Goal: Information Seeking & Learning: Learn about a topic

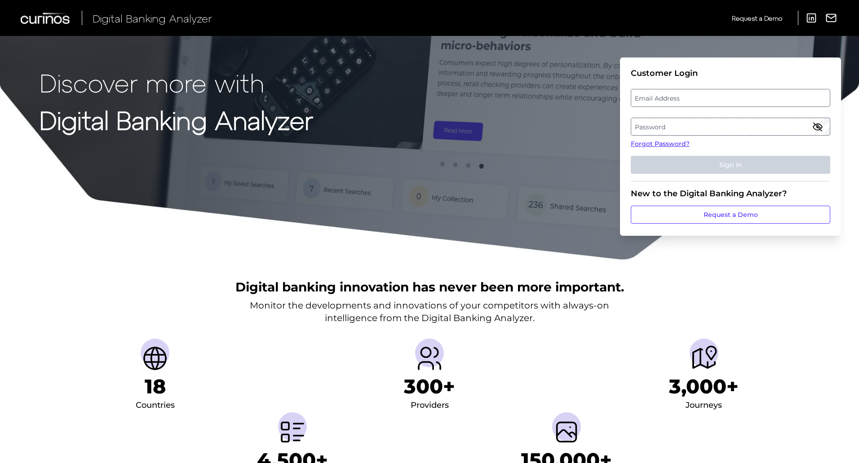
click at [667, 99] on label "Email Address" at bounding box center [730, 98] width 198 height 16
click at [667, 99] on input "email" at bounding box center [730, 98] width 199 height 18
type input "[PERSON_NAME][EMAIL_ADDRESS][PERSON_NAME][DOMAIN_NAME]"
click at [663, 125] on label "Password" at bounding box center [730, 127] width 198 height 16
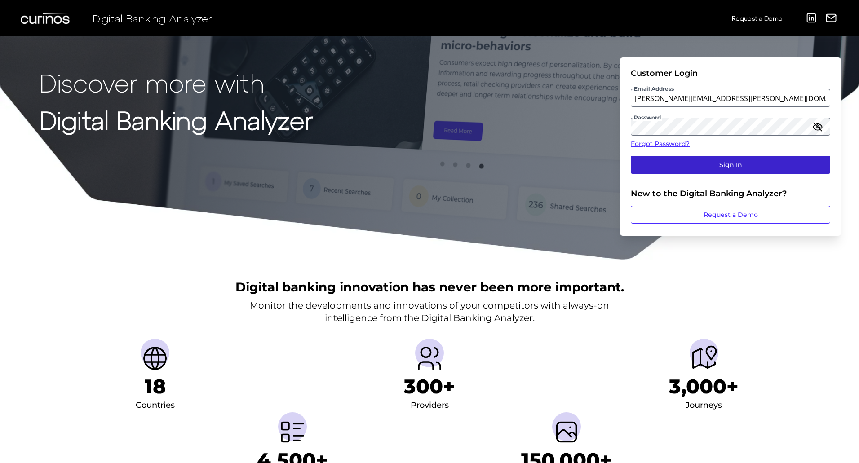
click at [693, 164] on button "Sign In" at bounding box center [730, 165] width 199 height 18
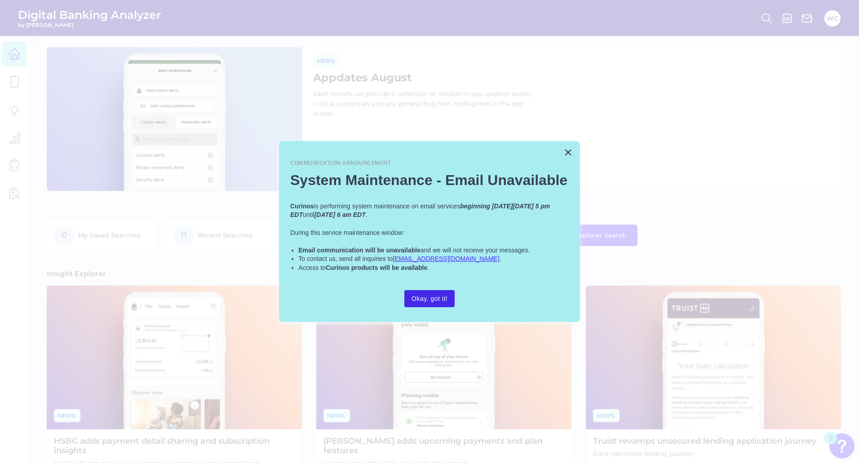
click at [427, 297] on button "Okay, got it!" at bounding box center [429, 298] width 50 height 17
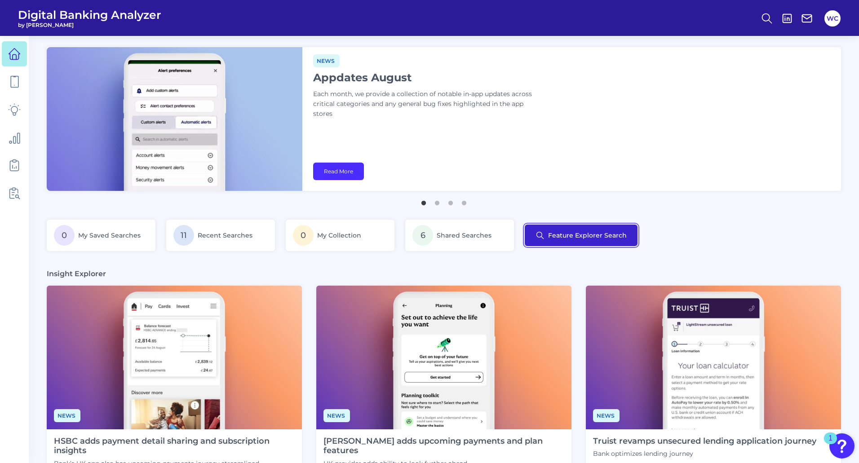
click at [589, 236] on button "Feature Explorer Search" at bounding box center [581, 236] width 113 height 22
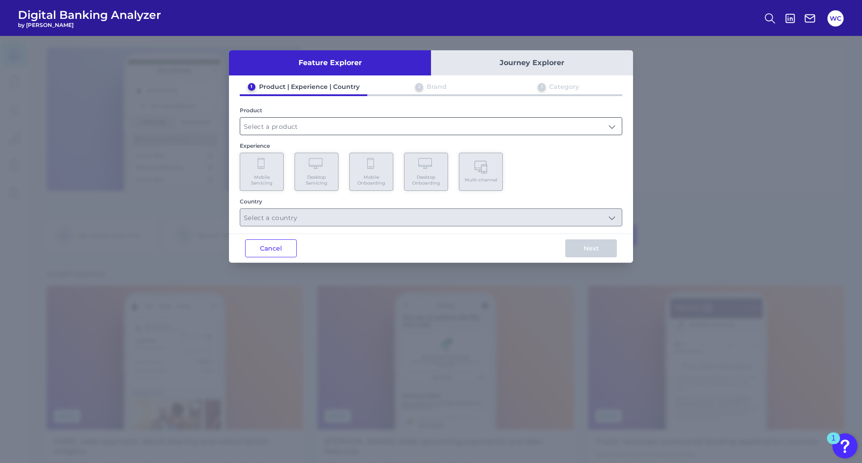
click at [291, 124] on input "text" at bounding box center [431, 126] width 382 height 17
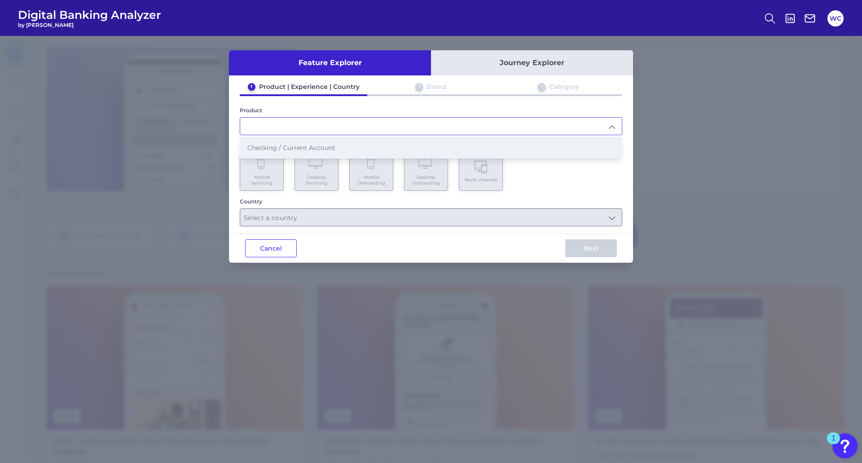
click at [292, 149] on span "Checking / Current Account" at bounding box center [292, 148] width 88 height 8
type input "Checking / Current Account"
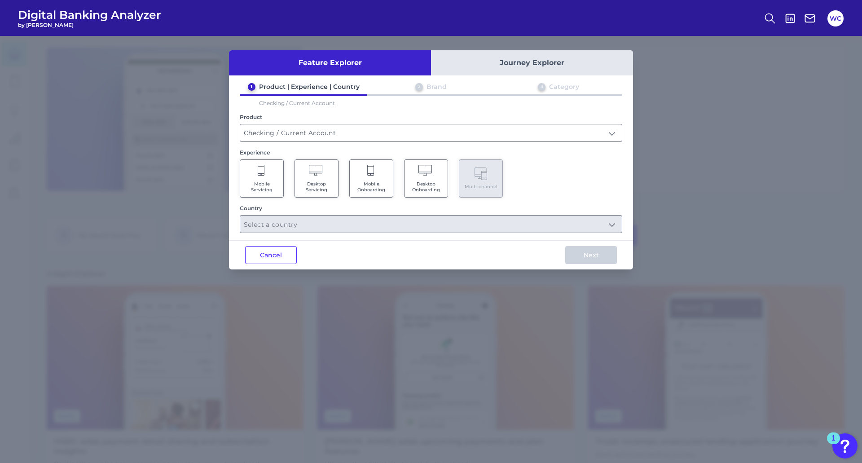
click at [268, 183] on span "Mobile Servicing" at bounding box center [262, 187] width 34 height 12
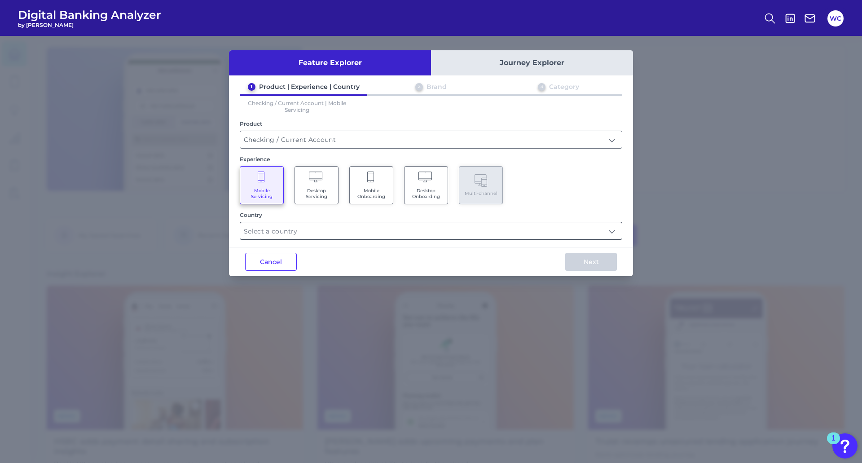
click at [305, 237] on input "text" at bounding box center [431, 230] width 382 height 17
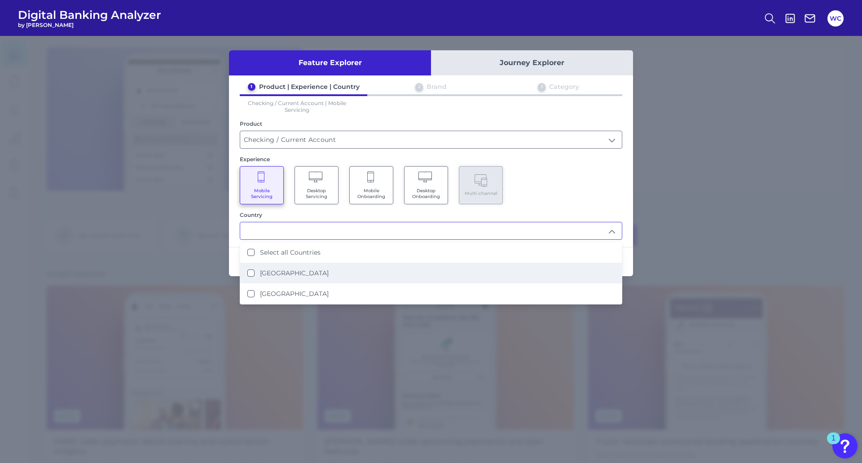
click at [290, 269] on li "[GEOGRAPHIC_DATA]" at bounding box center [431, 273] width 382 height 21
type input "[GEOGRAPHIC_DATA]"
click at [594, 190] on div "Mobile Servicing Desktop Servicing Mobile Onboarding Desktop Onboarding Multi-c…" at bounding box center [431, 185] width 383 height 38
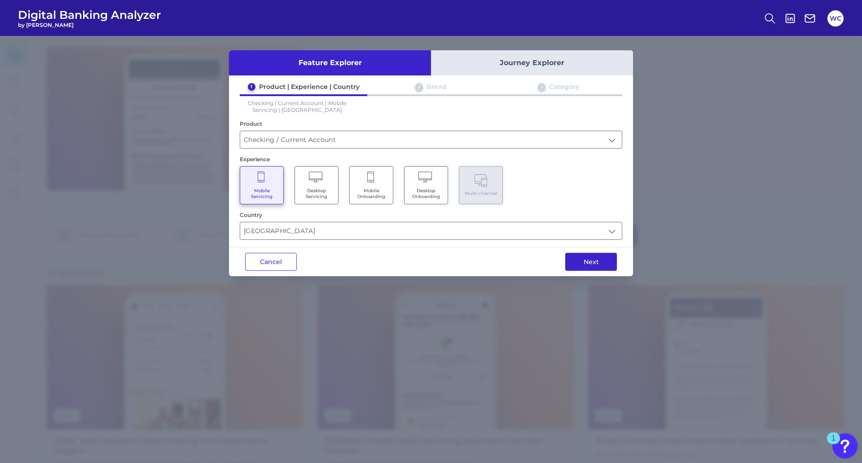
click at [595, 260] on button "Next" at bounding box center [592, 262] width 52 height 18
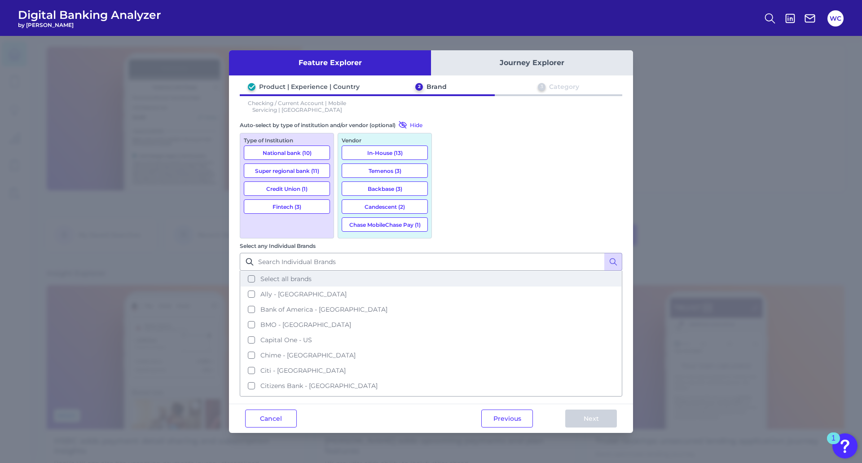
click at [445, 271] on button "Select all brands" at bounding box center [431, 278] width 381 height 15
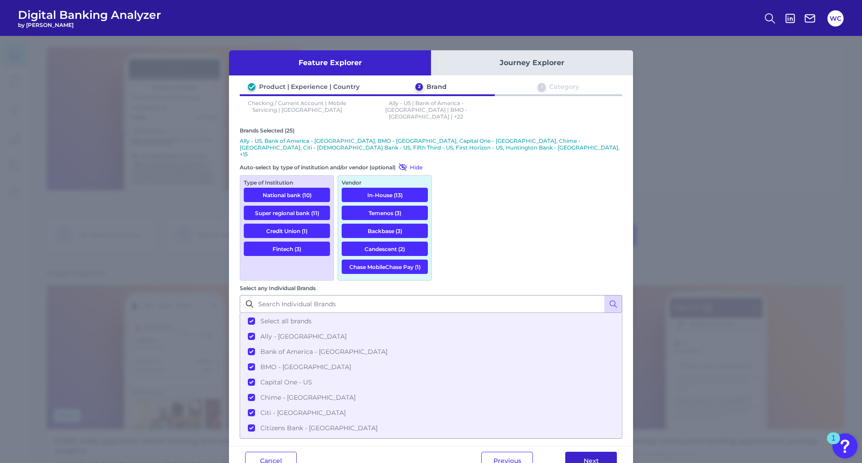
click at [589, 452] on button "Next" at bounding box center [592, 461] width 52 height 18
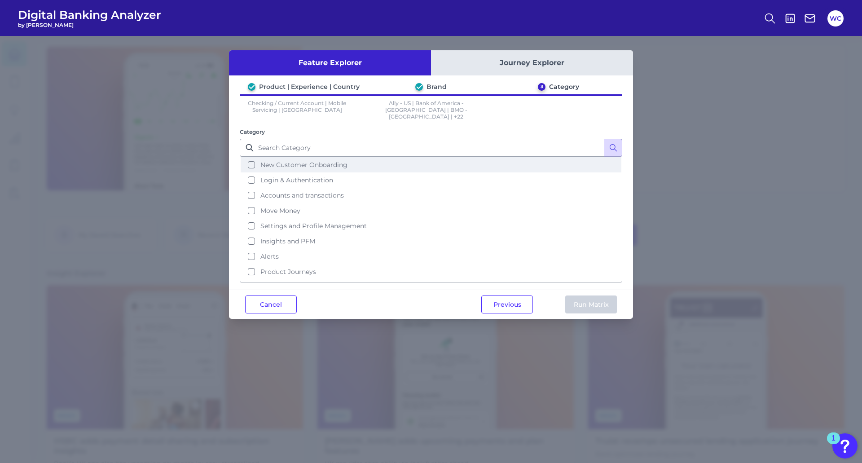
scroll to position [44, 0]
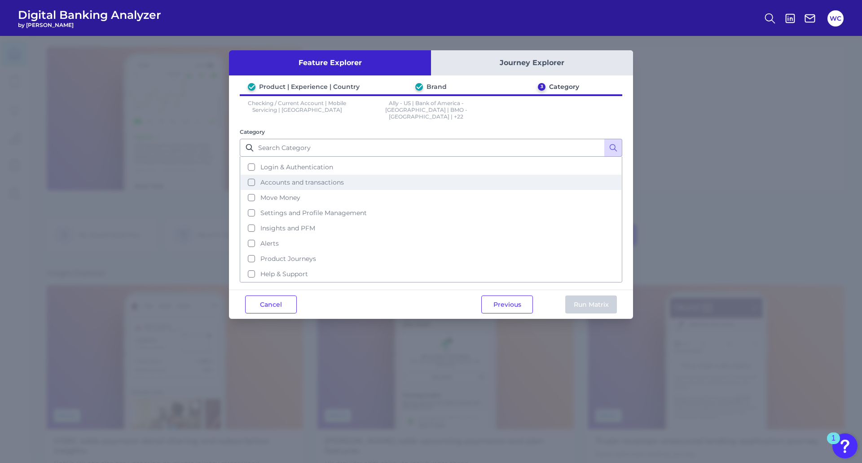
click at [251, 176] on button "Accounts and transactions" at bounding box center [431, 182] width 381 height 15
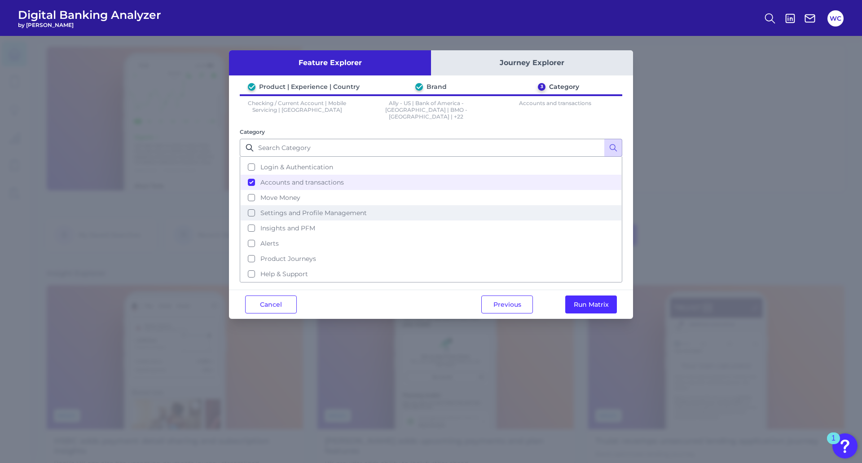
click at [251, 207] on button "Settings and Profile Management" at bounding box center [431, 212] width 381 height 15
click at [589, 298] on button "Run Matrix" at bounding box center [592, 305] width 52 height 18
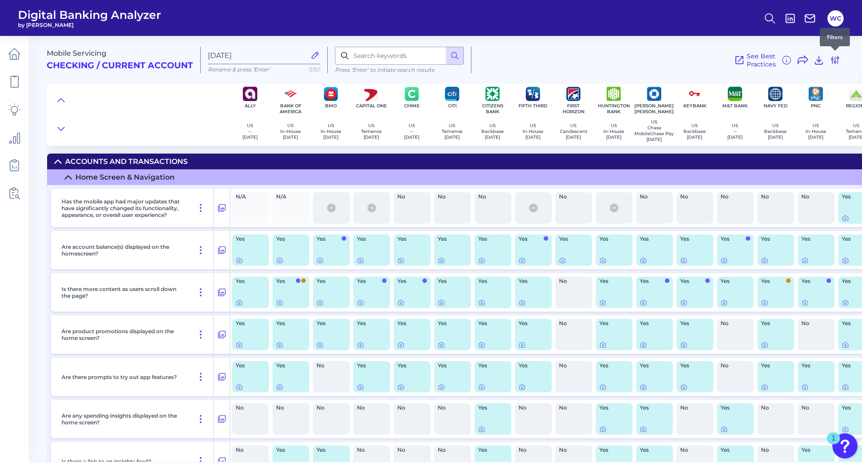
click at [835, 58] on icon at bounding box center [835, 60] width 11 height 11
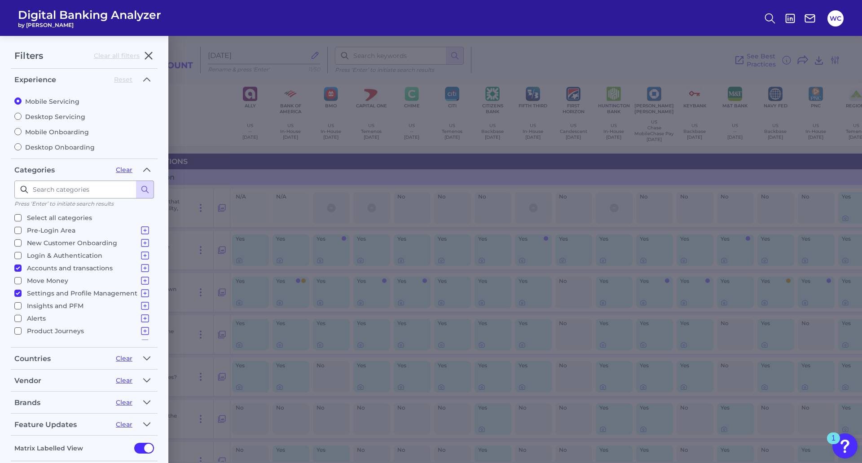
click at [18, 294] on input "Settings and Profile Management Contact Details Overdraft Management Marketing …" at bounding box center [17, 293] width 7 height 7
click at [142, 267] on icon at bounding box center [145, 268] width 11 height 11
click at [151, 53] on icon "button" at bounding box center [149, 56] width 7 height 7
checkbox input "true"
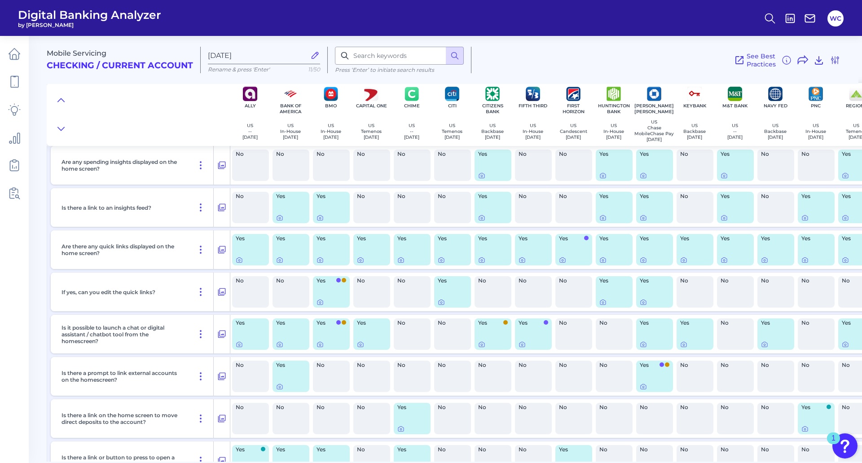
scroll to position [270, 0]
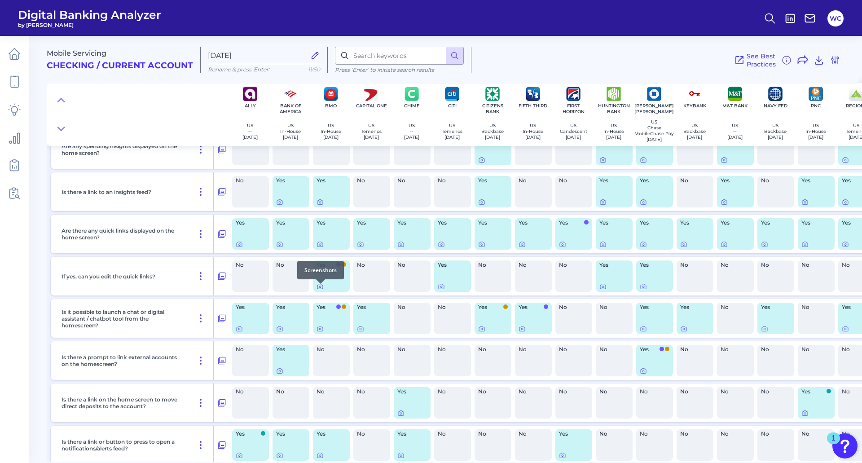
click at [319, 289] on icon at bounding box center [320, 286] width 7 height 7
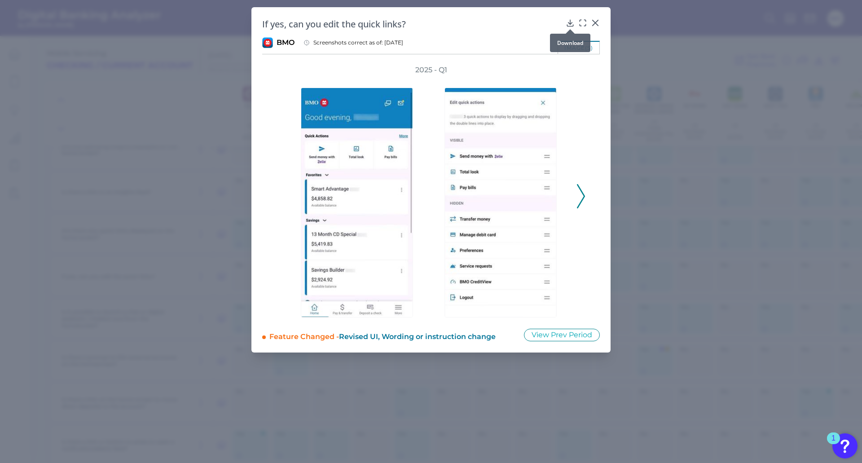
click at [570, 23] on icon at bounding box center [570, 23] width 6 height 6
click at [597, 22] on icon at bounding box center [595, 22] width 9 height 9
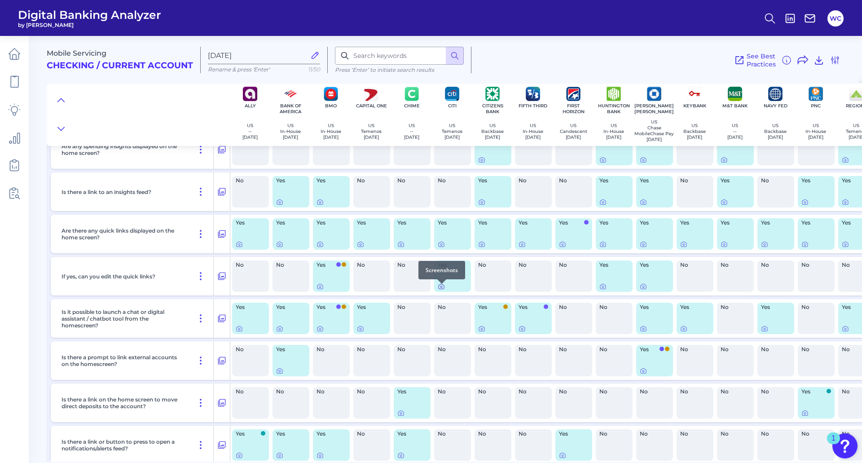
click at [441, 289] on icon at bounding box center [441, 286] width 7 height 7
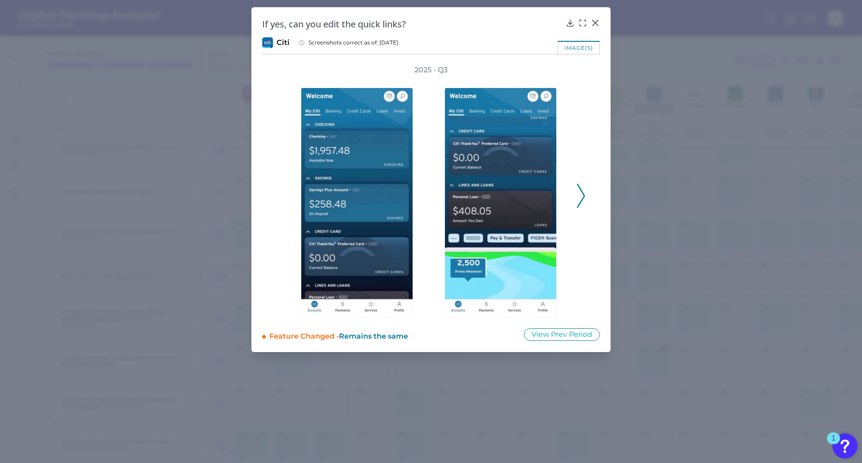
click at [581, 196] on icon at bounding box center [581, 196] width 8 height 24
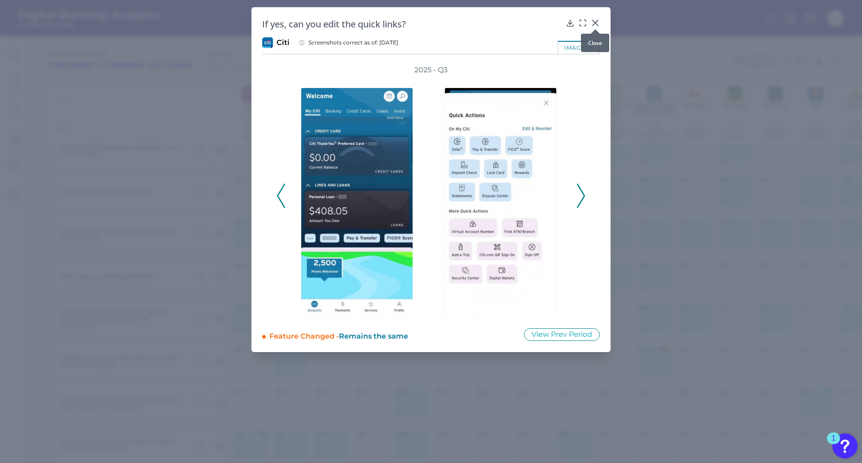
click at [594, 24] on icon at bounding box center [595, 22] width 9 height 9
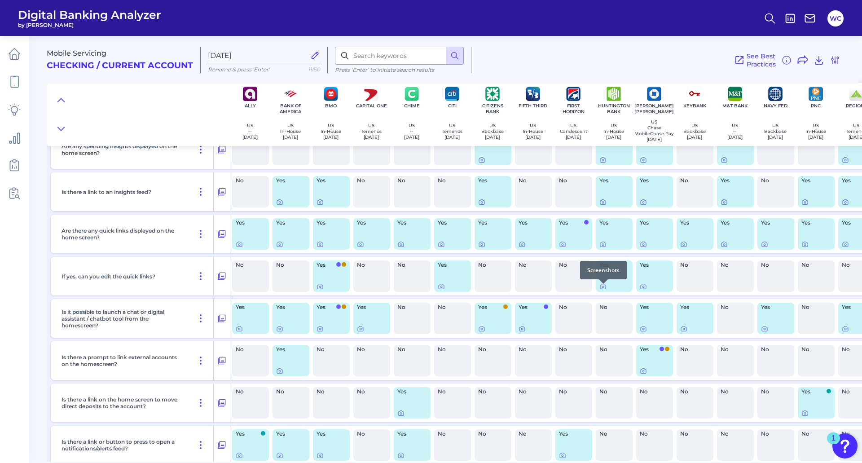
click at [603, 288] on div at bounding box center [603, 283] width 9 height 9
click at [603, 288] on icon at bounding box center [603, 287] width 2 height 2
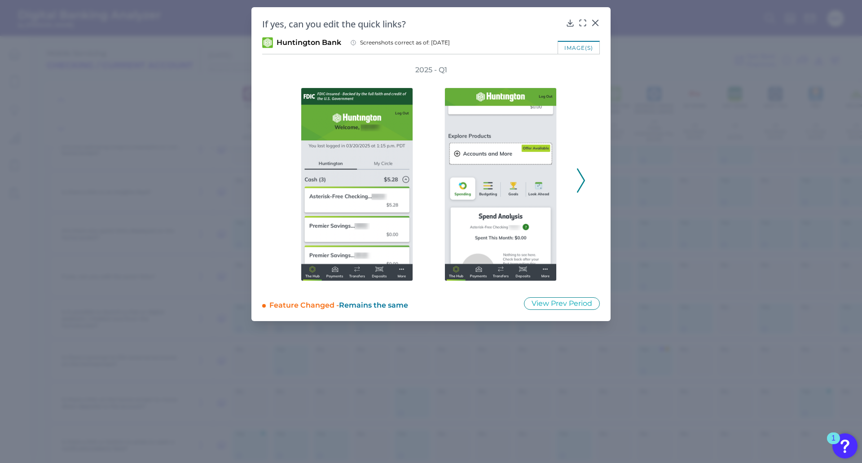
click at [581, 177] on icon at bounding box center [581, 180] width 8 height 24
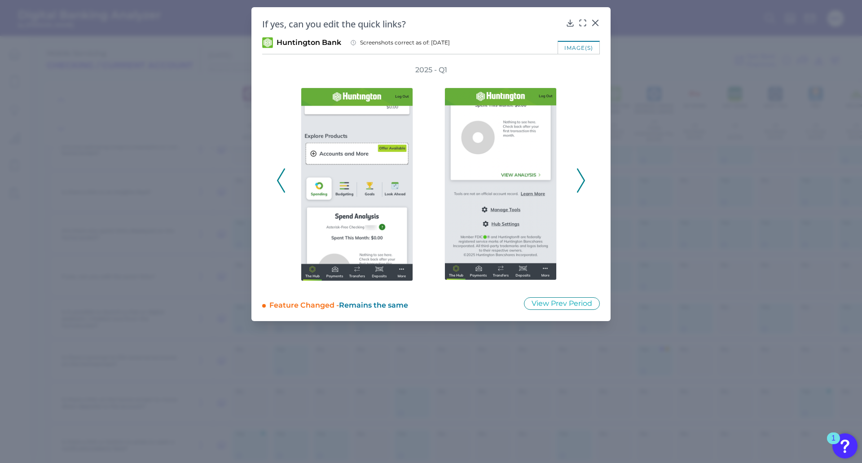
click at [581, 177] on icon at bounding box center [581, 180] width 8 height 24
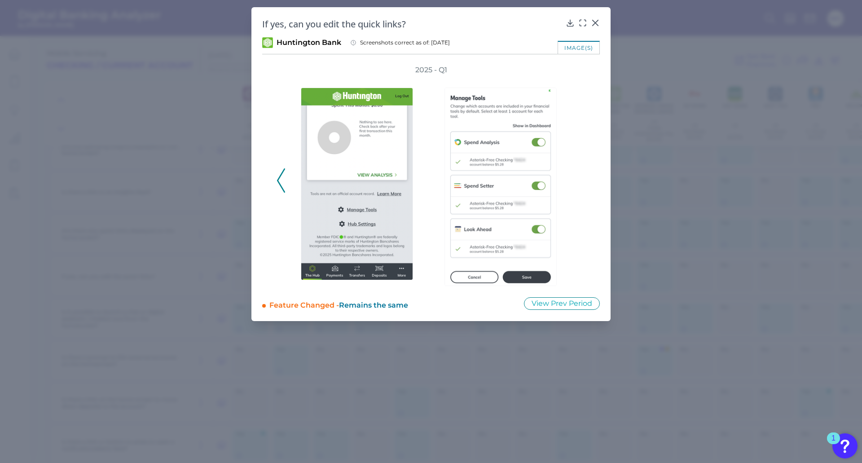
click at [277, 180] on icon at bounding box center [281, 180] width 8 height 24
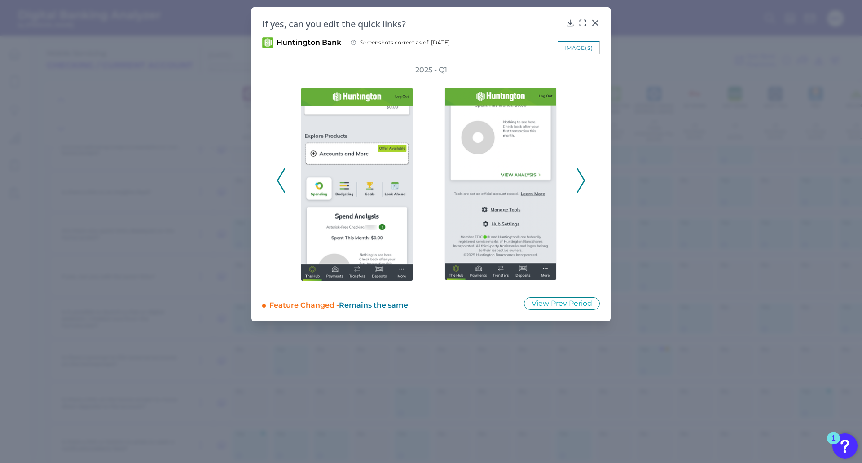
click at [279, 179] on polyline at bounding box center [281, 180] width 7 height 23
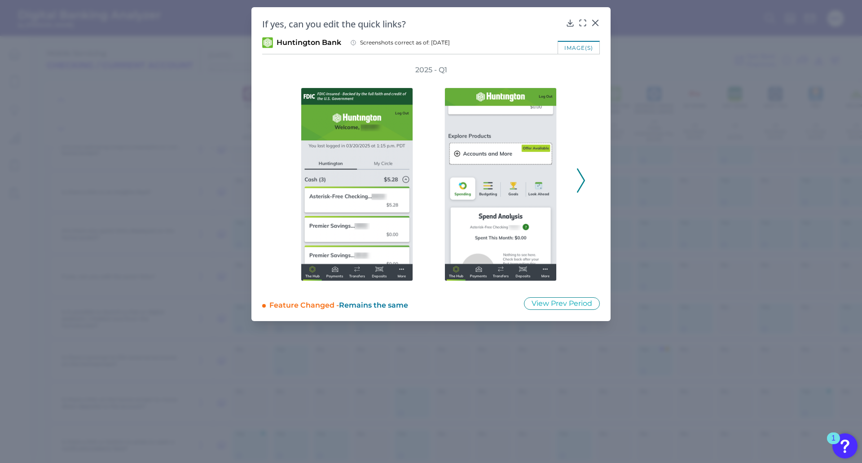
click at [279, 179] on div "2025 - Q1" at bounding box center [431, 175] width 309 height 221
click at [580, 176] on icon at bounding box center [581, 180] width 8 height 24
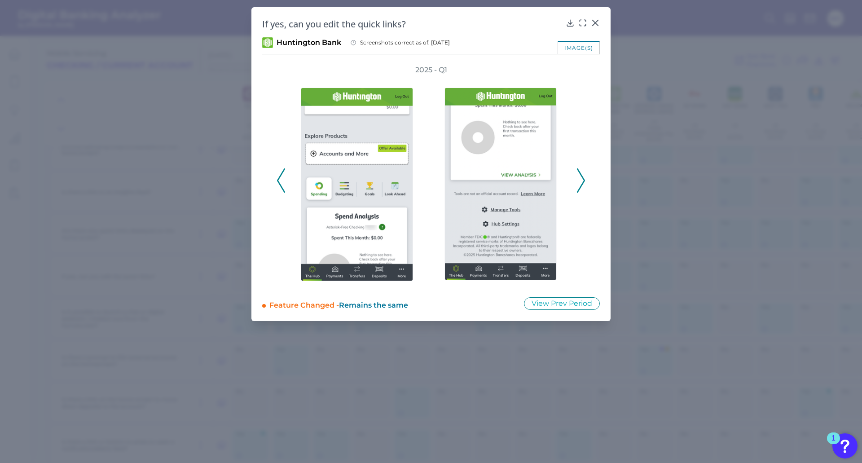
click at [580, 176] on icon at bounding box center [581, 180] width 8 height 24
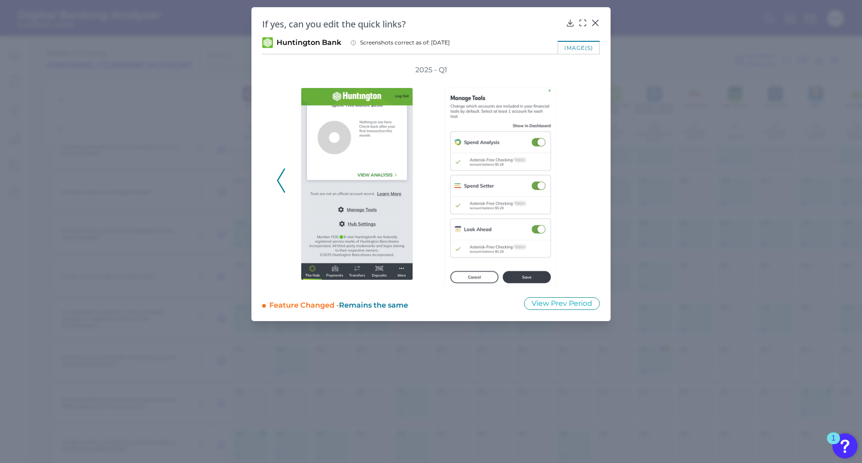
click at [580, 176] on div "2025 - Q1" at bounding box center [431, 175] width 309 height 221
click at [596, 21] on icon at bounding box center [595, 22] width 9 height 9
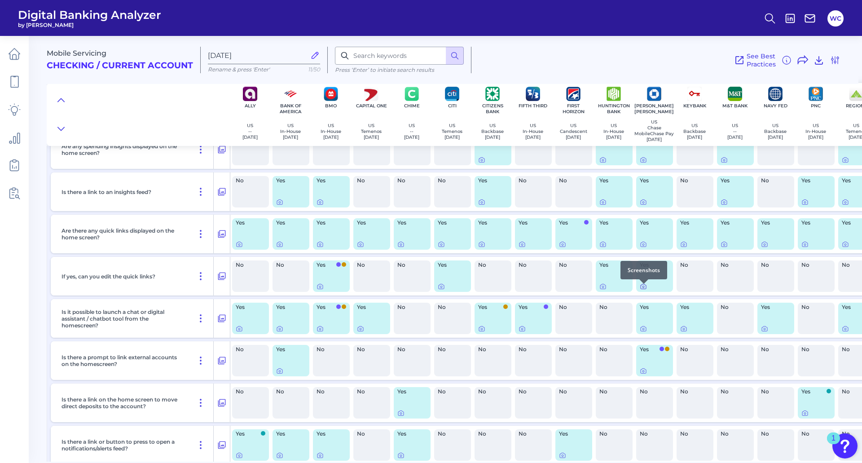
click at [644, 290] on icon at bounding box center [643, 286] width 7 height 7
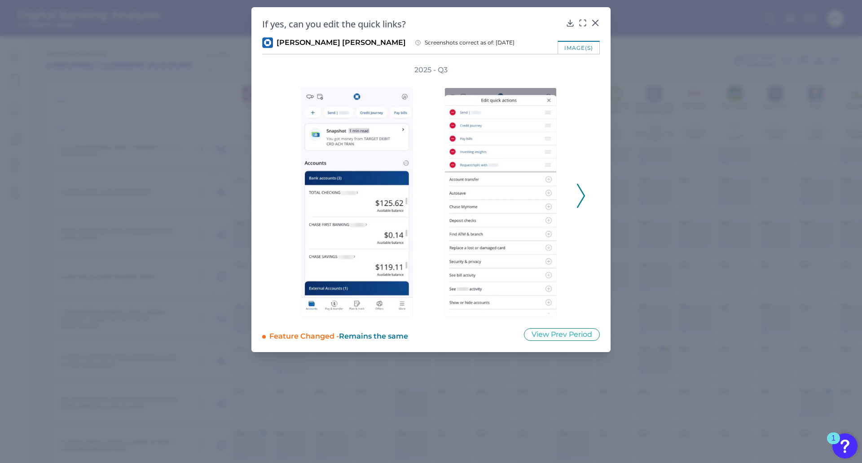
click at [583, 197] on icon at bounding box center [581, 196] width 8 height 24
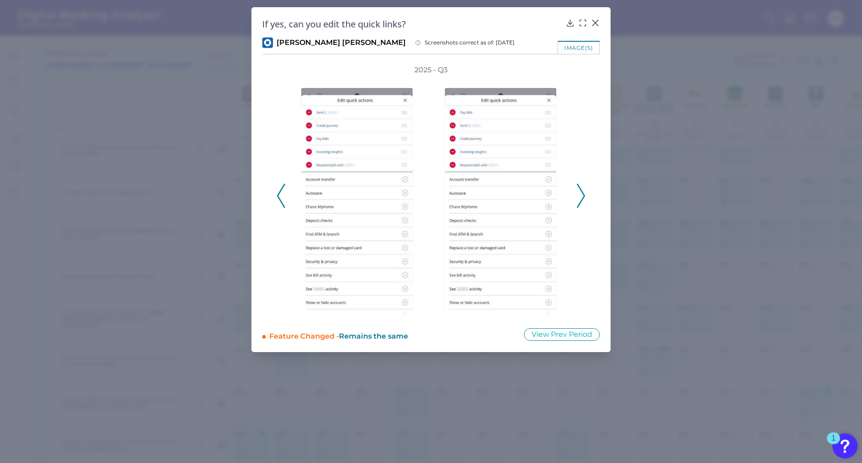
click at [582, 191] on polyline at bounding box center [581, 196] width 7 height 23
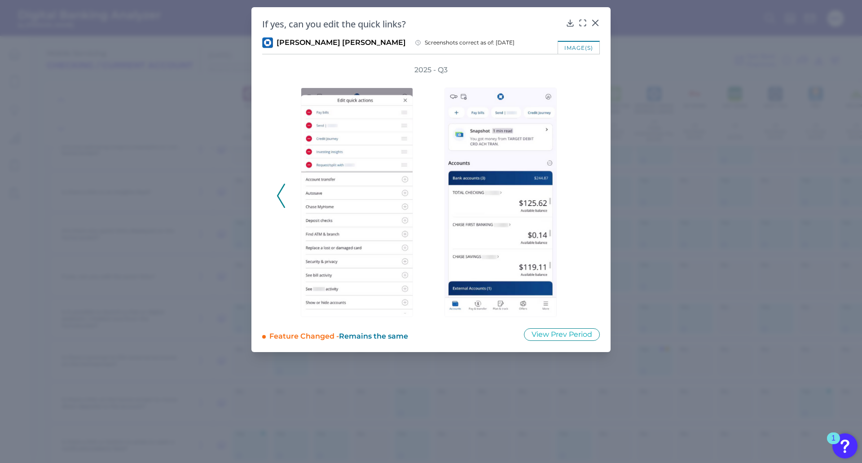
click at [283, 196] on icon at bounding box center [281, 196] width 8 height 24
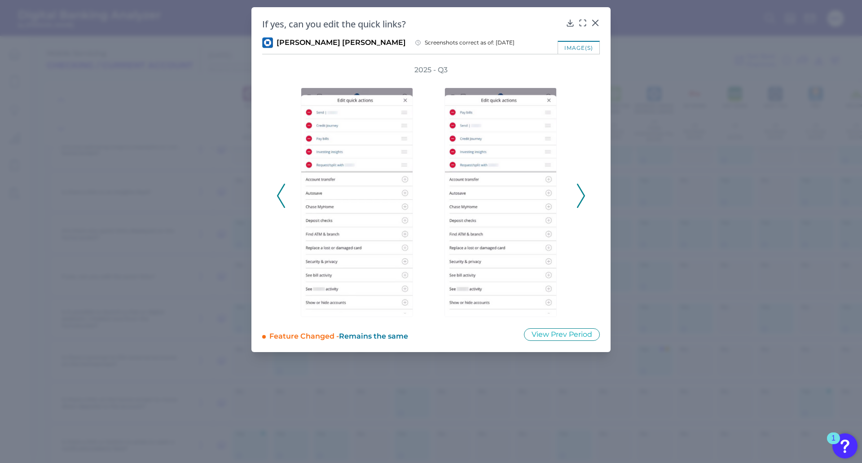
click at [283, 196] on icon at bounding box center [281, 196] width 8 height 24
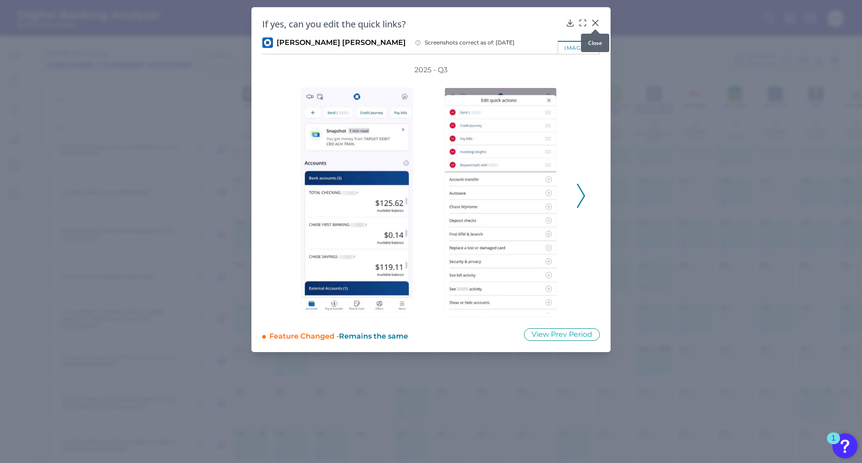
click at [597, 22] on icon at bounding box center [595, 22] width 9 height 9
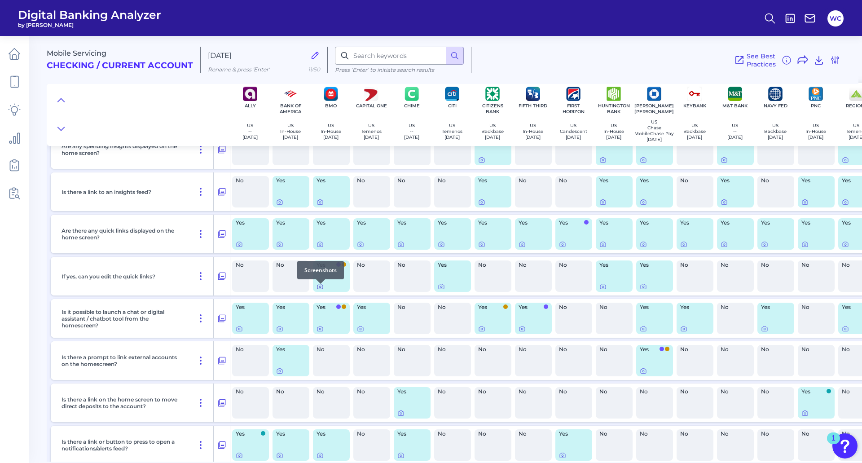
click at [319, 289] on icon at bounding box center [320, 286] width 7 height 7
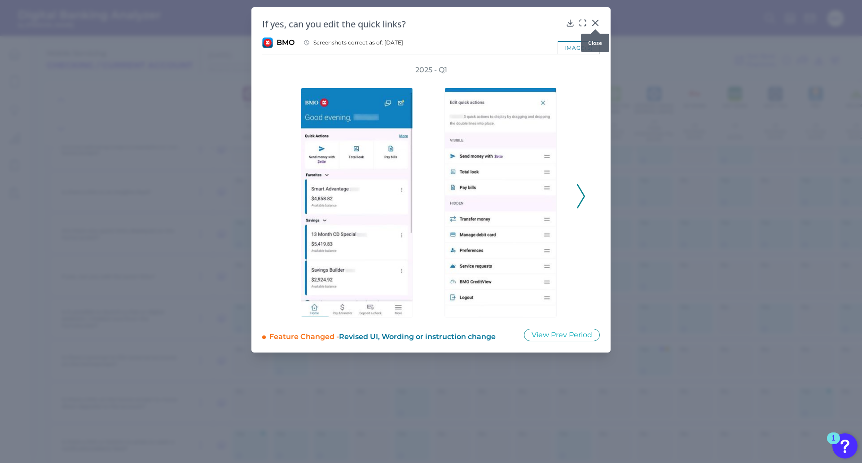
click at [596, 22] on icon at bounding box center [595, 22] width 5 height 5
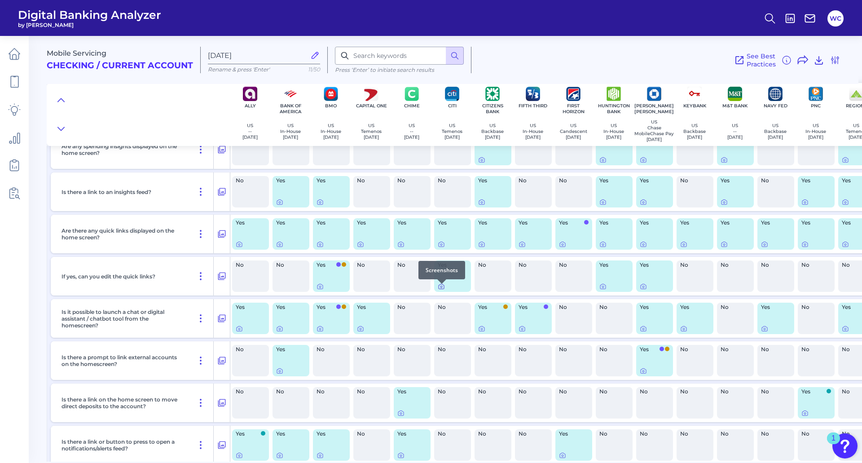
click at [440, 289] on icon at bounding box center [441, 286] width 7 height 7
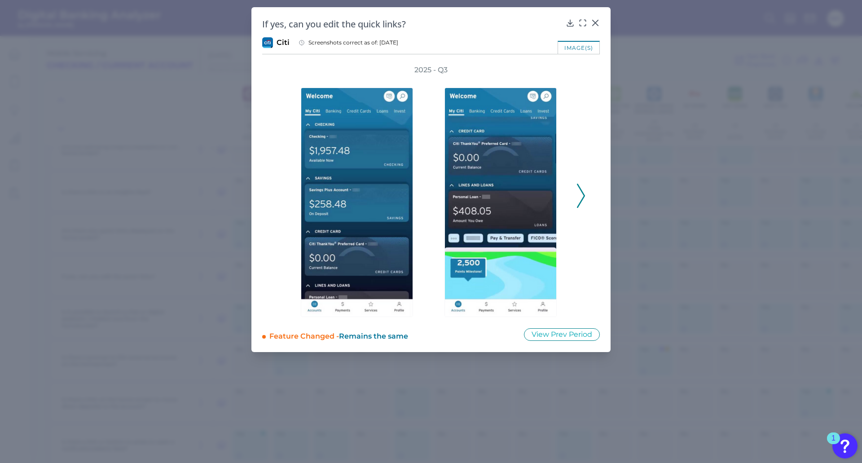
click at [580, 194] on icon at bounding box center [581, 196] width 8 height 24
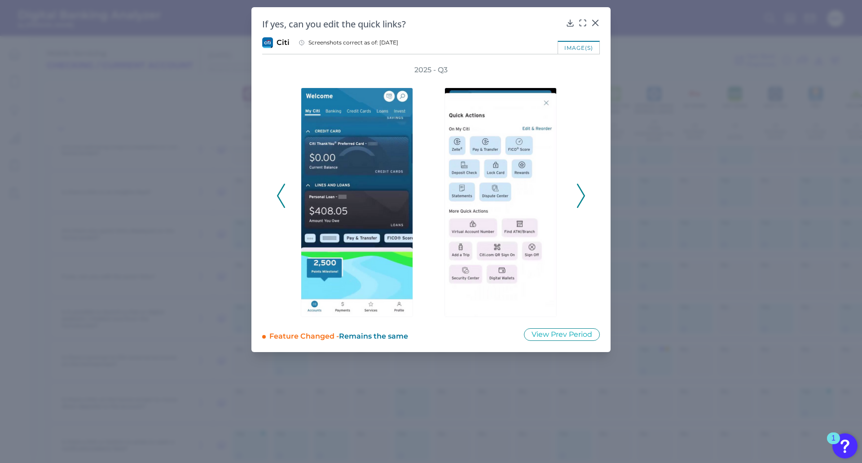
click at [580, 194] on icon at bounding box center [581, 196] width 8 height 24
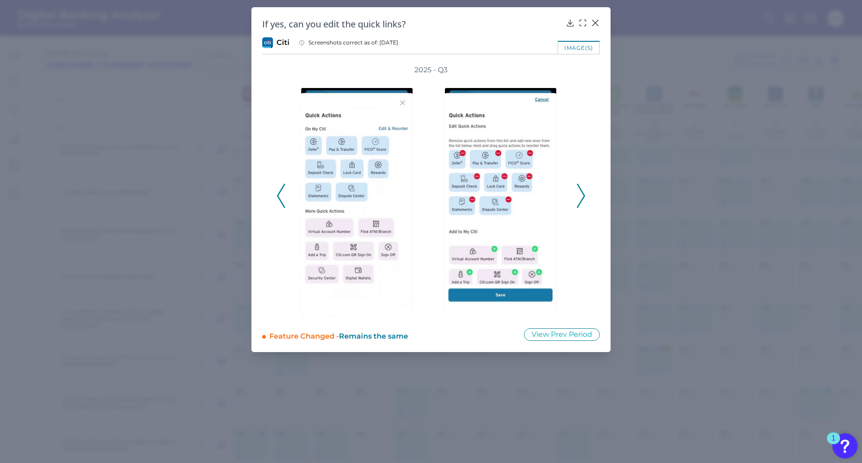
click at [580, 194] on icon at bounding box center [581, 196] width 8 height 24
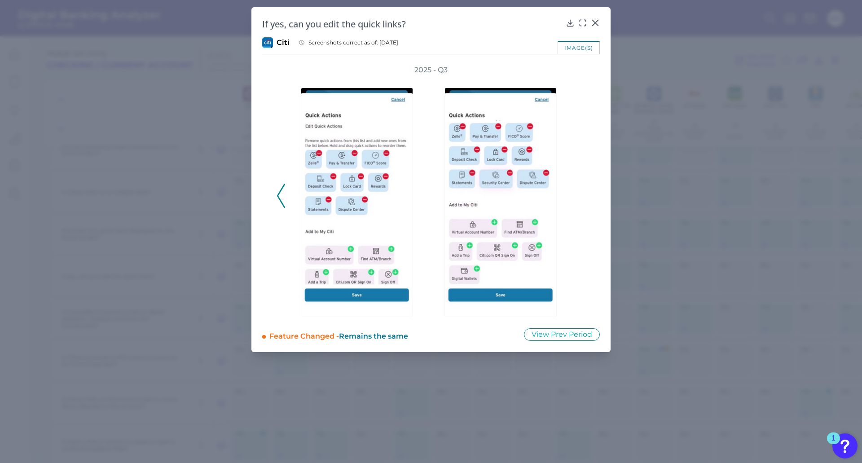
click at [580, 194] on div "2025 - Q3" at bounding box center [431, 191] width 309 height 252
click at [280, 196] on icon at bounding box center [281, 196] width 8 height 24
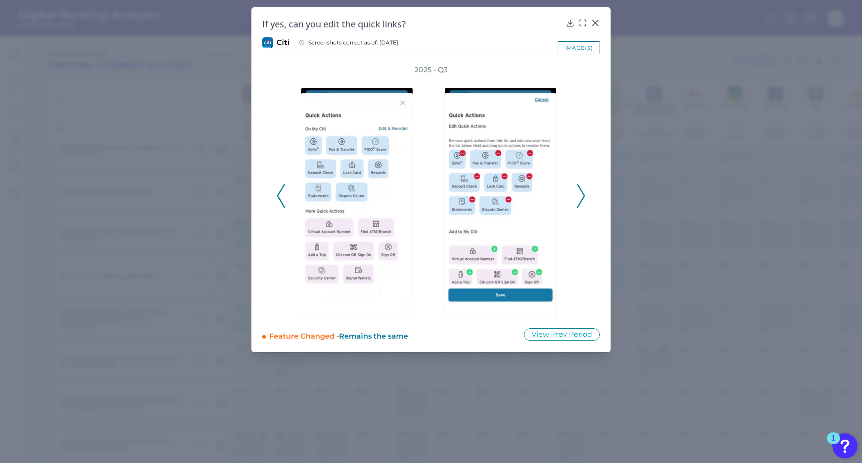
click at [277, 200] on button at bounding box center [281, 196] width 9 height 24
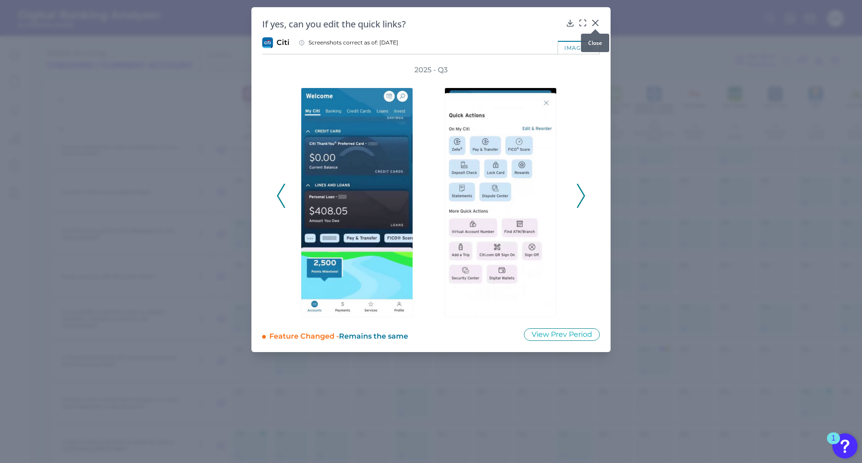
click at [597, 21] on icon at bounding box center [595, 22] width 9 height 9
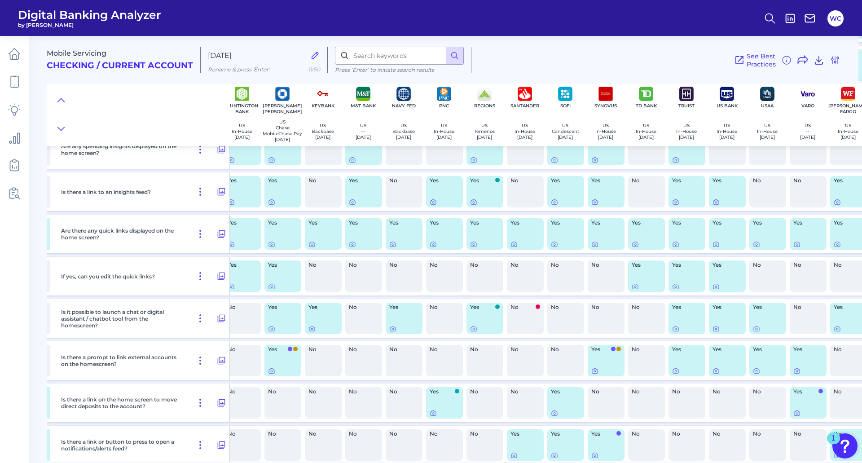
scroll to position [270, 386]
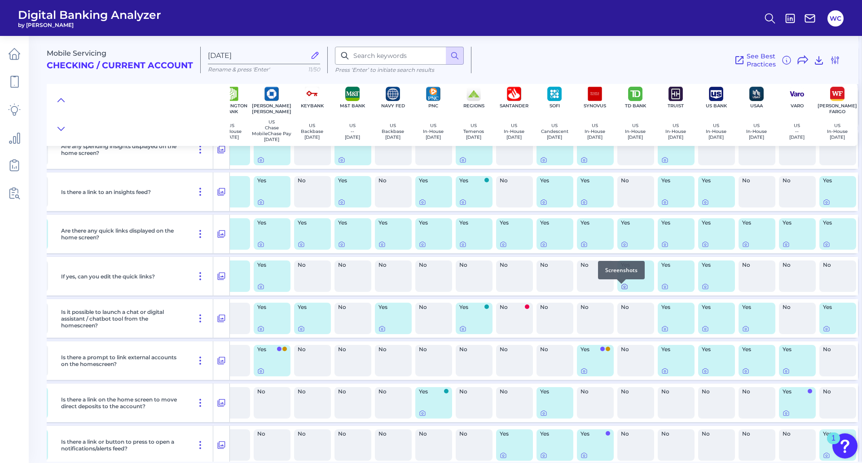
click at [621, 290] on icon at bounding box center [624, 286] width 7 height 7
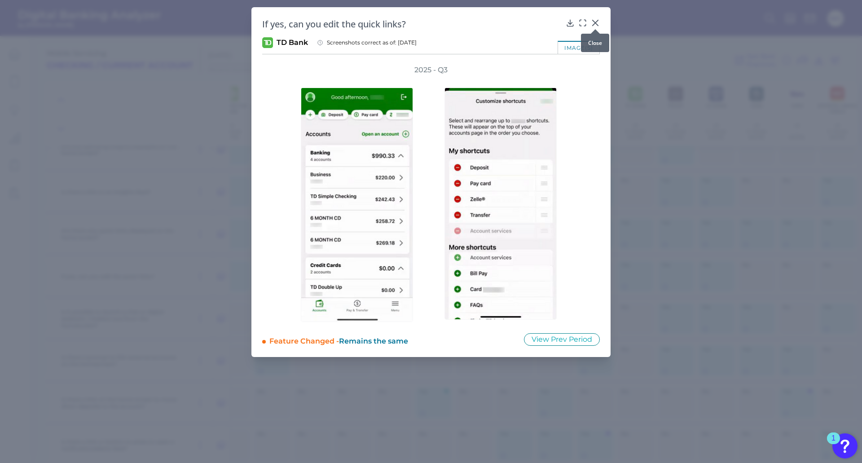
click at [597, 22] on icon at bounding box center [595, 22] width 5 height 5
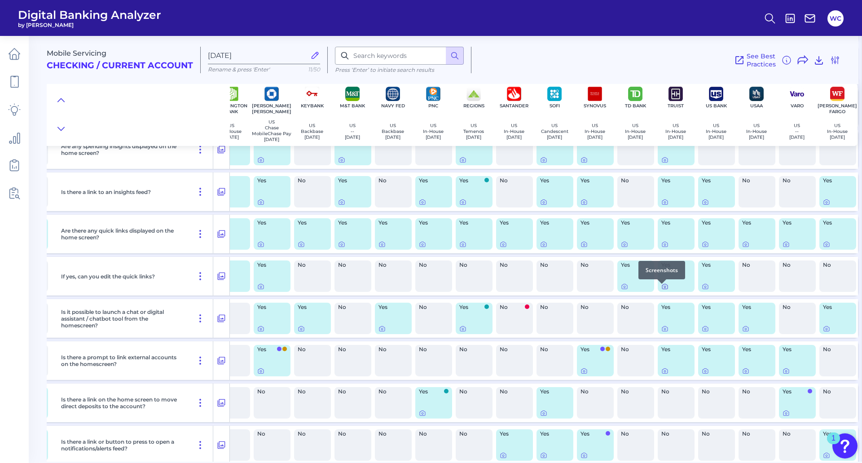
click at [663, 290] on icon at bounding box center [665, 286] width 7 height 7
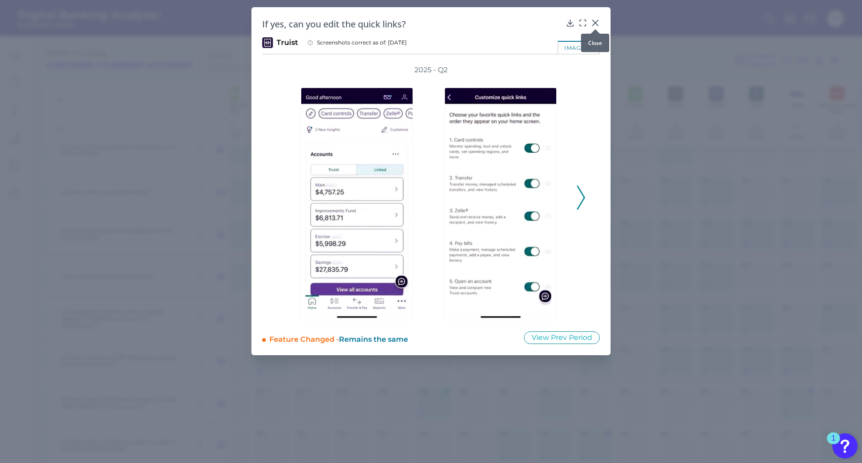
click at [596, 23] on icon at bounding box center [595, 22] width 5 height 5
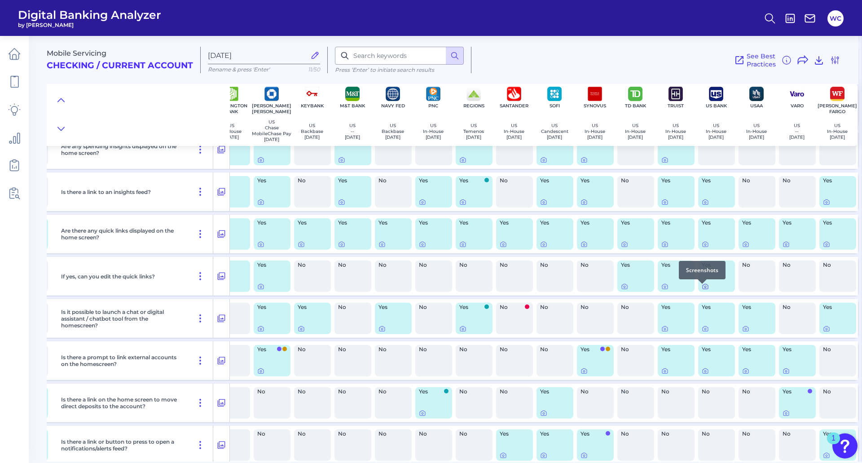
click at [702, 288] on icon at bounding box center [705, 286] width 7 height 7
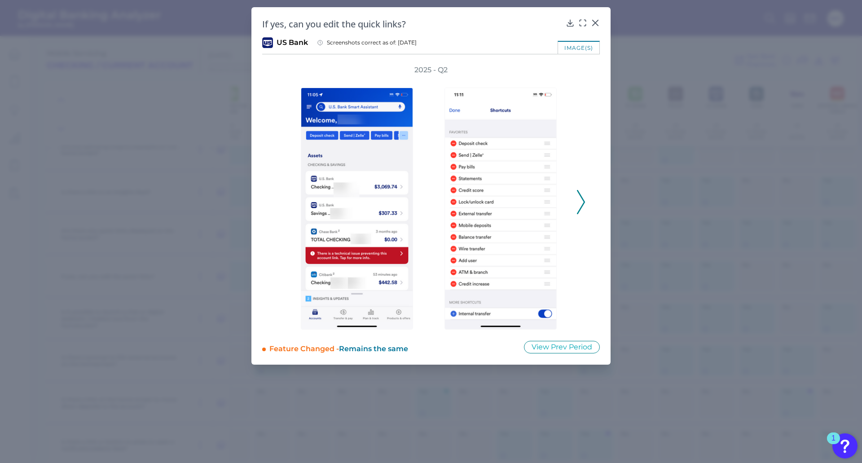
click at [583, 200] on icon at bounding box center [581, 202] width 8 height 24
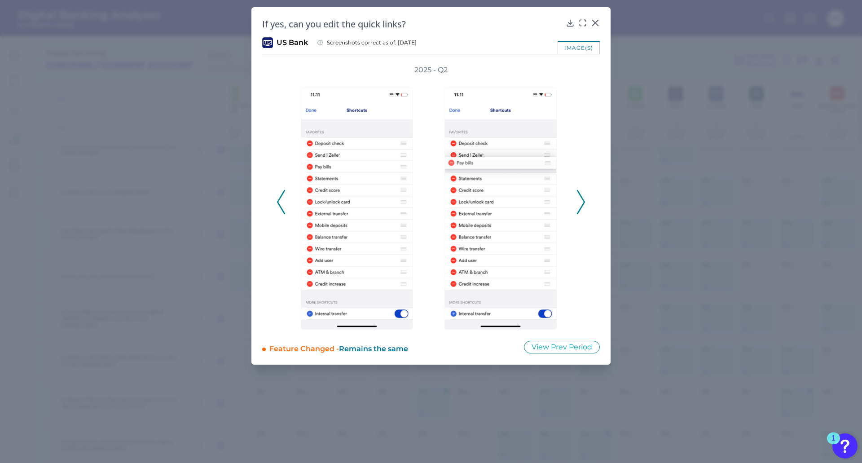
click at [583, 200] on icon at bounding box center [581, 202] width 8 height 24
click at [279, 202] on icon at bounding box center [281, 202] width 8 height 24
click at [582, 199] on icon at bounding box center [581, 202] width 8 height 24
click at [584, 199] on icon at bounding box center [581, 202] width 8 height 24
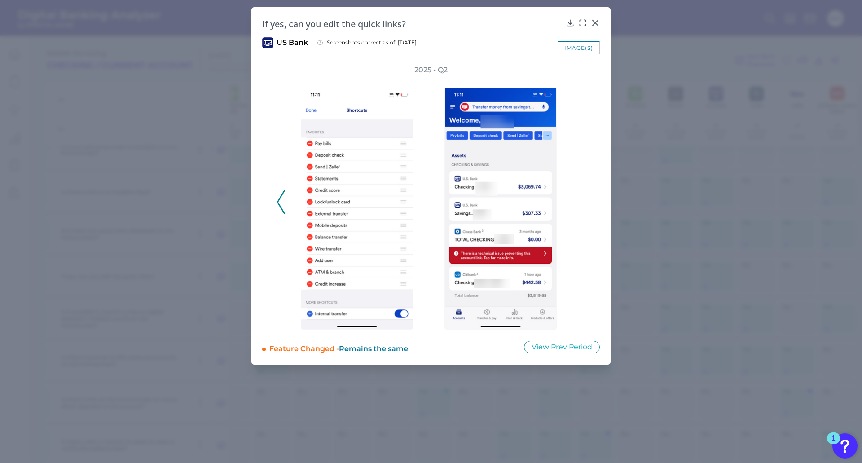
click at [584, 199] on div "2025 - Q2" at bounding box center [431, 197] width 309 height 265
click at [599, 22] on icon at bounding box center [595, 22] width 9 height 9
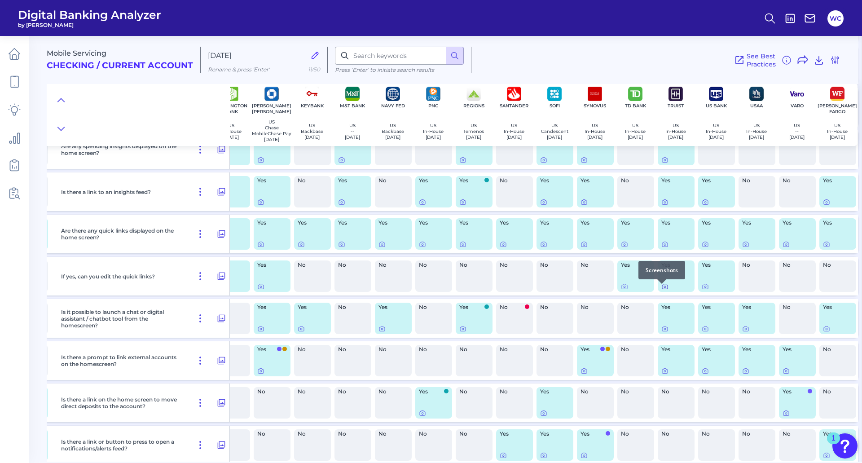
click at [664, 288] on icon at bounding box center [665, 287] width 2 height 2
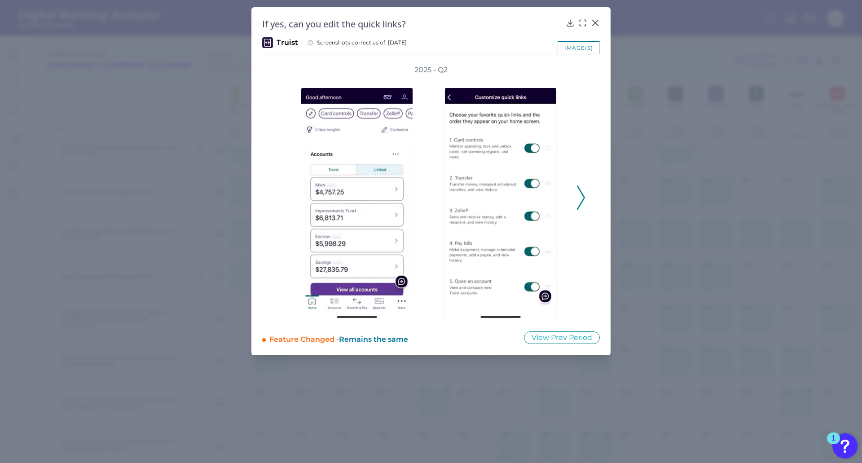
click at [580, 196] on icon at bounding box center [581, 198] width 8 height 24
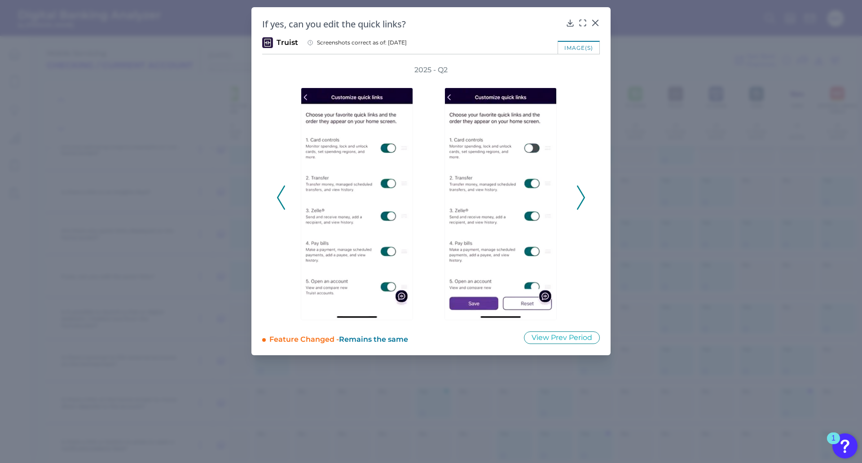
click at [580, 196] on icon at bounding box center [581, 198] width 8 height 24
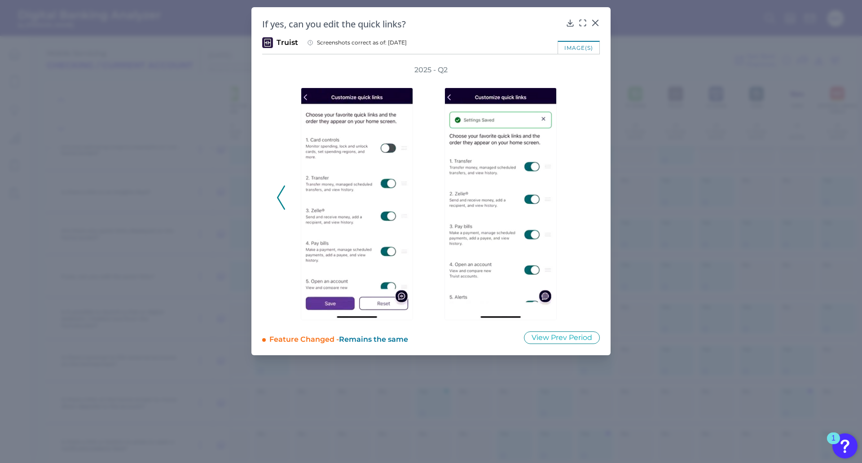
click at [580, 196] on div "2025 - Q2" at bounding box center [431, 192] width 309 height 255
click at [594, 21] on icon at bounding box center [595, 22] width 9 height 9
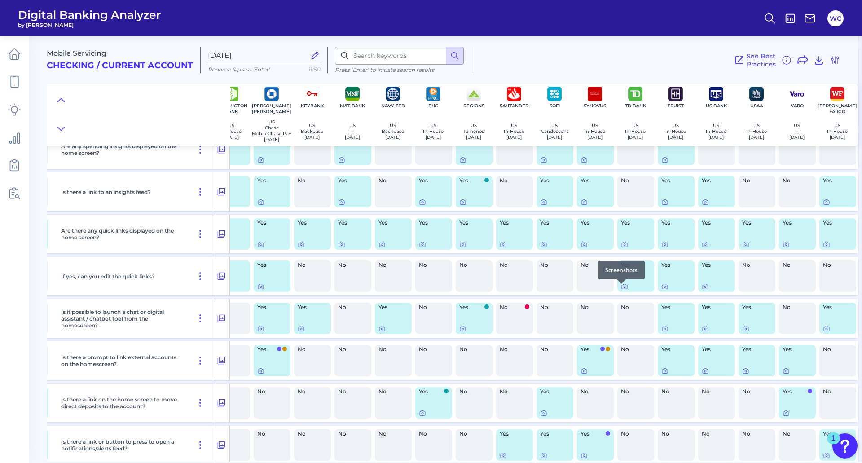
click at [621, 288] on icon at bounding box center [624, 286] width 7 height 7
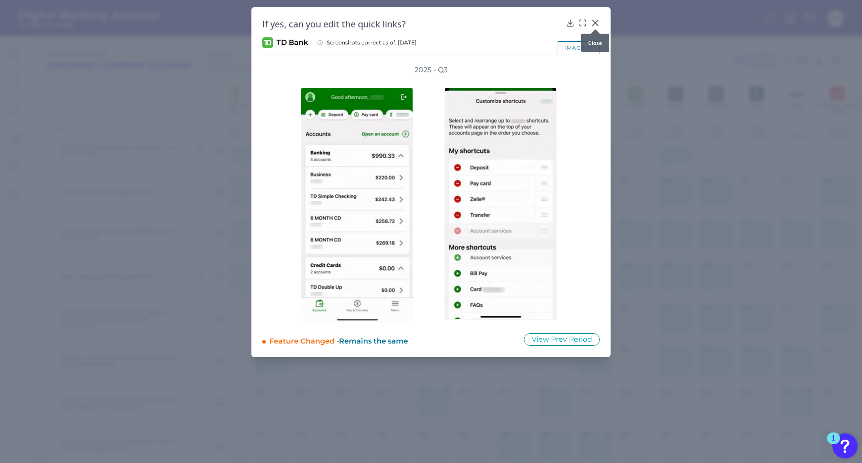
click at [596, 24] on icon at bounding box center [595, 22] width 5 height 5
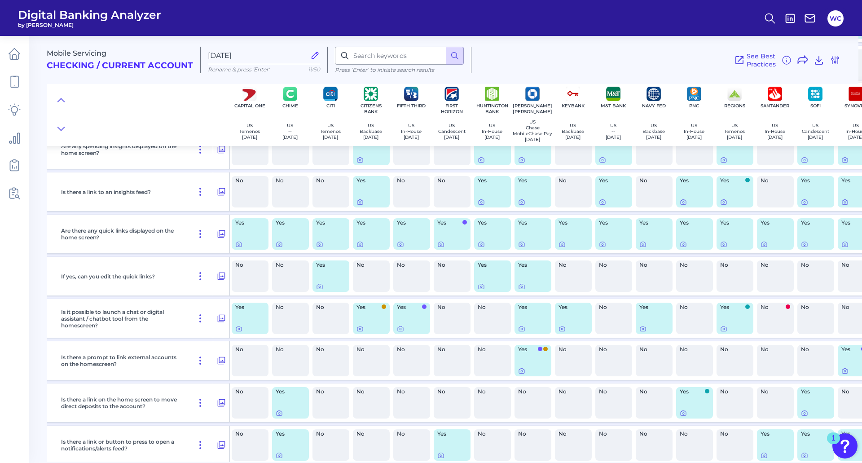
scroll to position [270, 104]
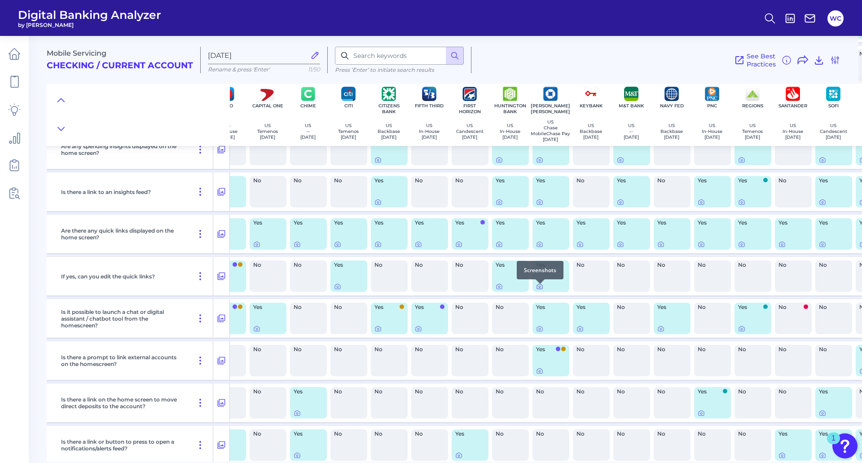
click at [540, 288] on icon at bounding box center [540, 287] width 2 height 2
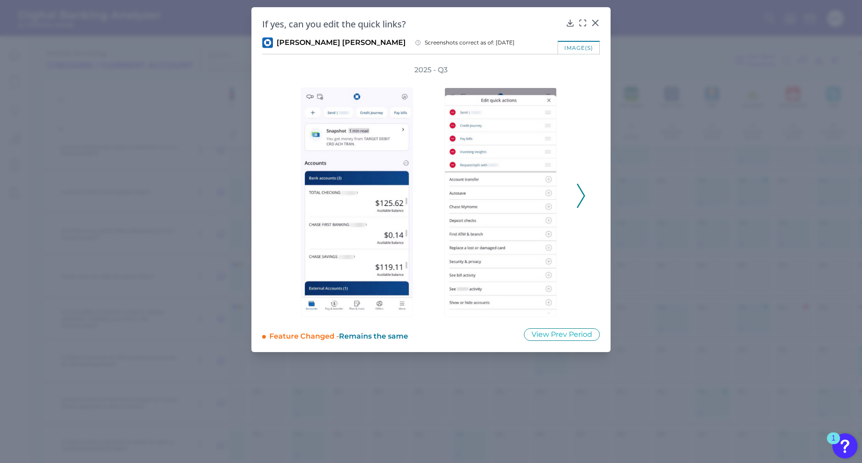
click at [583, 196] on icon at bounding box center [581, 196] width 8 height 24
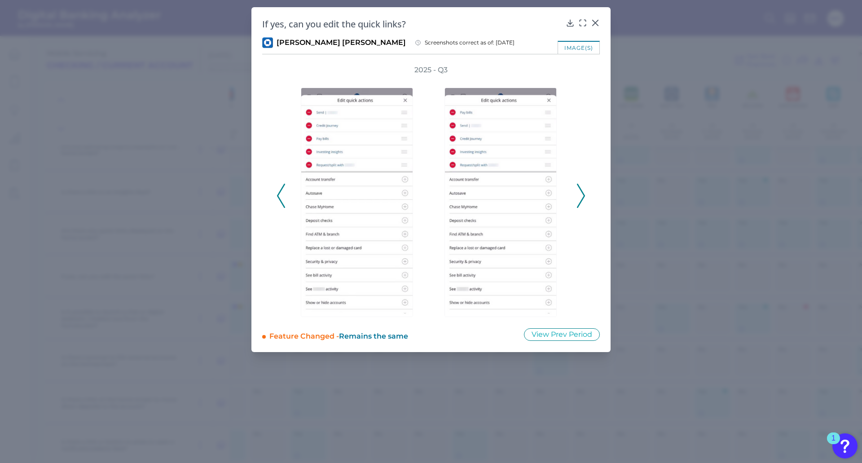
click at [583, 196] on icon at bounding box center [581, 196] width 8 height 24
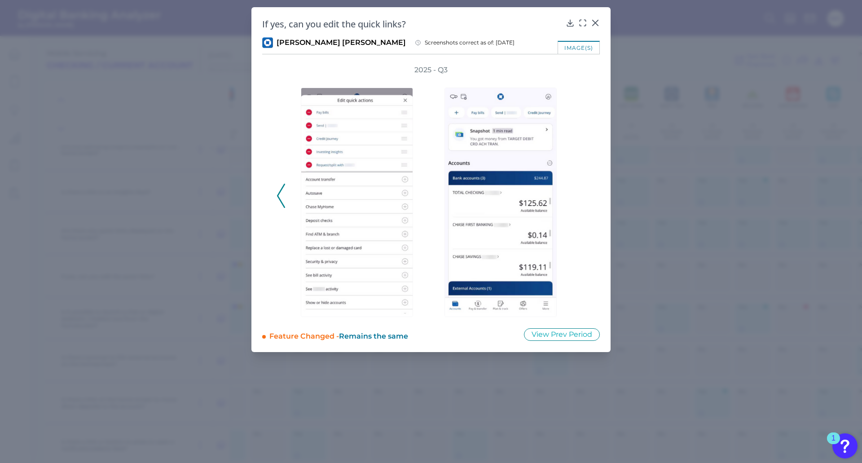
click at [583, 196] on div "2025 - Q3" at bounding box center [431, 191] width 309 height 252
click at [593, 22] on icon at bounding box center [595, 22] width 9 height 9
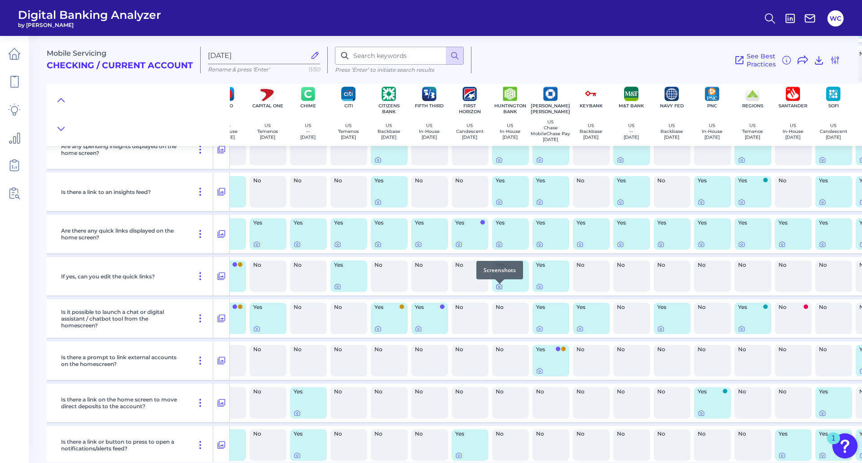
click at [498, 290] on icon at bounding box center [499, 286] width 7 height 7
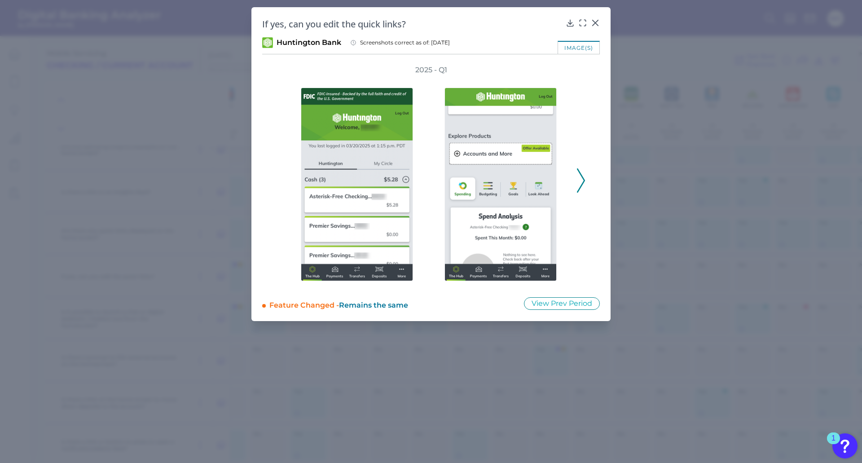
click at [583, 177] on polyline at bounding box center [581, 180] width 7 height 23
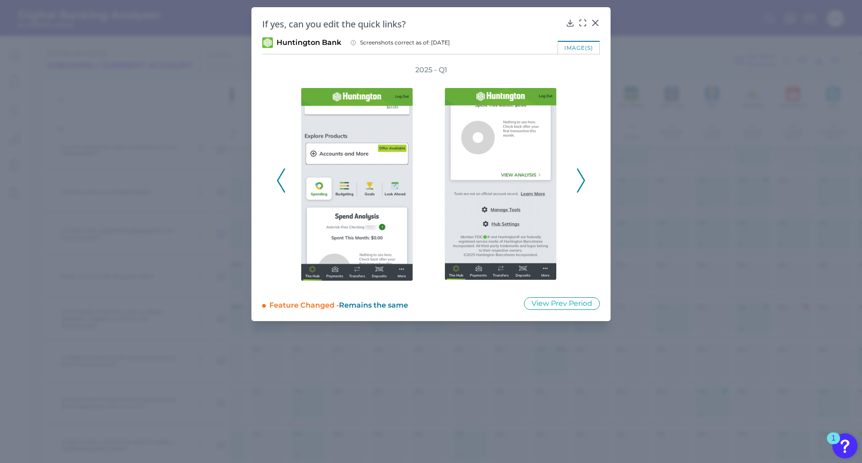
click at [583, 177] on polyline at bounding box center [581, 180] width 7 height 23
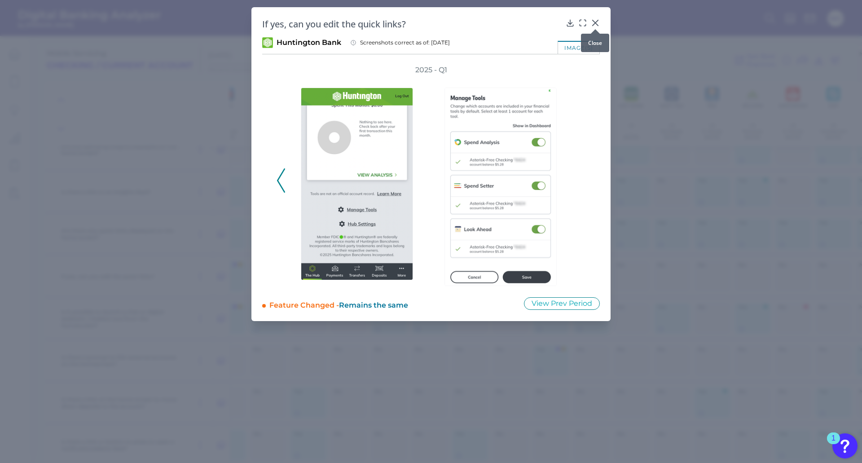
click at [595, 22] on icon at bounding box center [595, 22] width 5 height 5
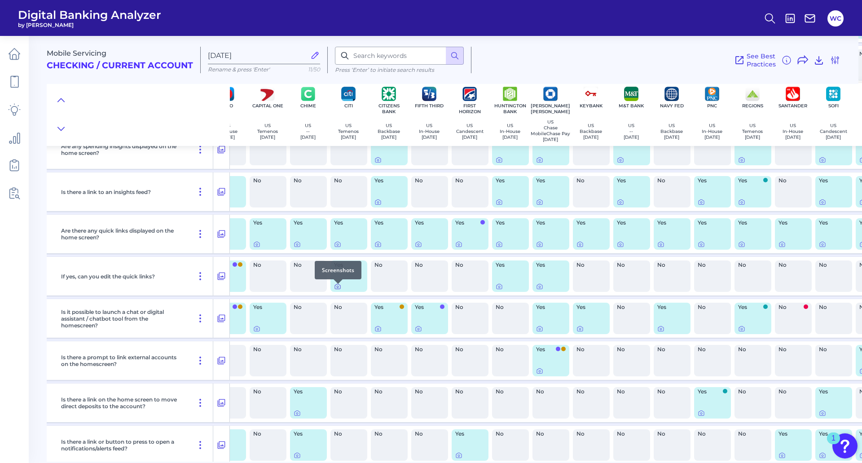
click at [337, 289] on icon at bounding box center [337, 286] width 7 height 7
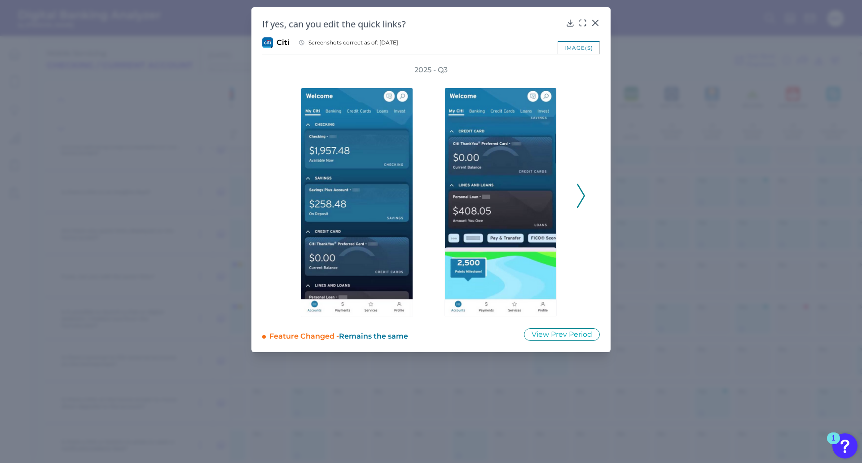
click at [584, 192] on icon at bounding box center [581, 196] width 8 height 24
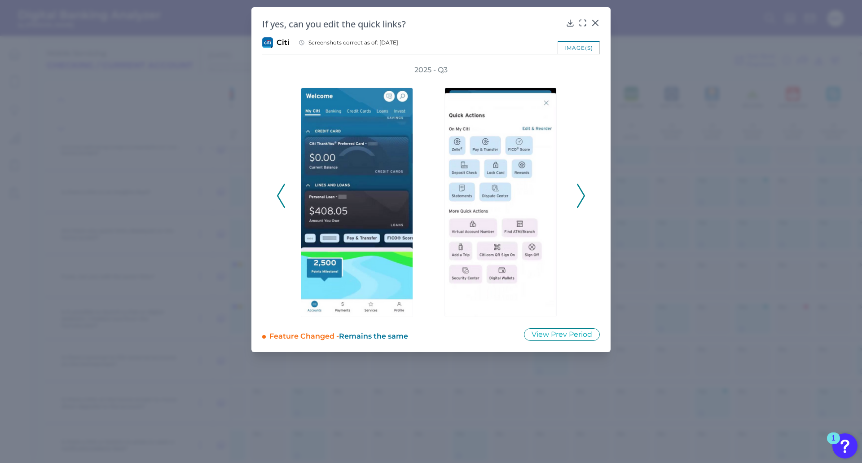
click at [584, 192] on icon at bounding box center [581, 196] width 8 height 24
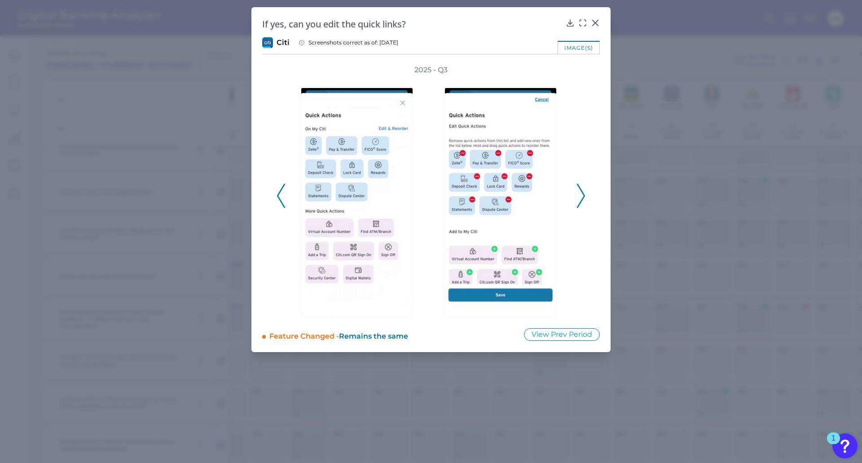
click at [584, 192] on icon at bounding box center [581, 196] width 8 height 24
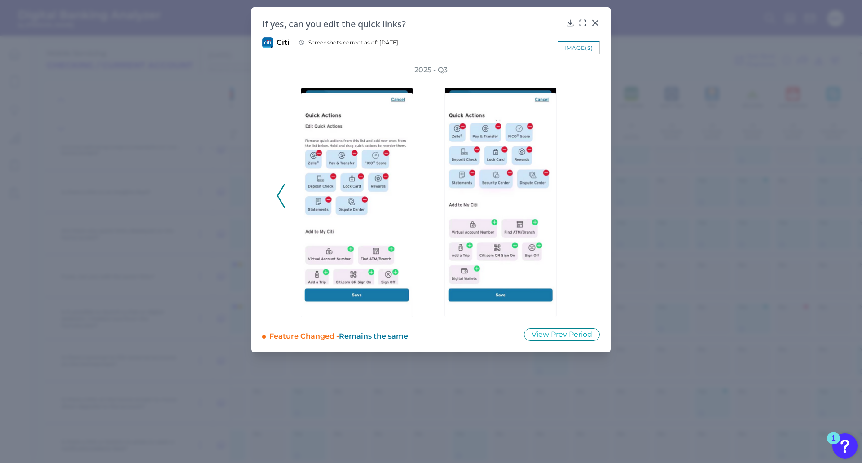
click at [584, 192] on div "2025 - Q3" at bounding box center [431, 191] width 309 height 252
click at [282, 199] on icon at bounding box center [281, 196] width 8 height 24
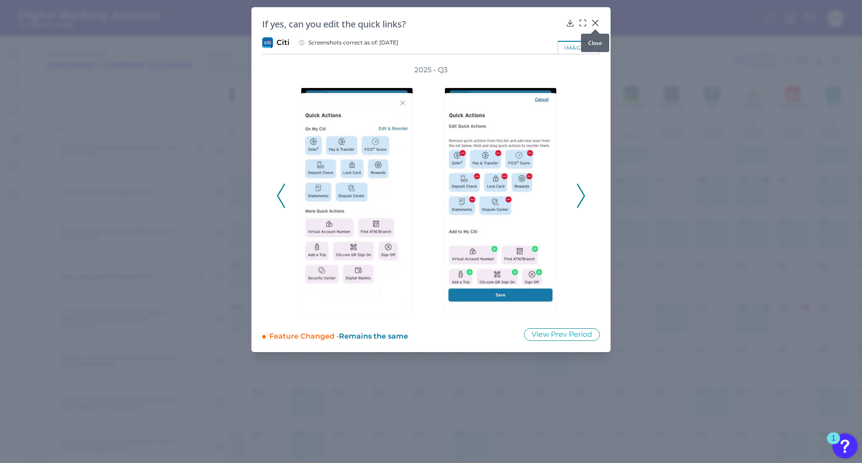
click at [597, 21] on icon at bounding box center [595, 22] width 5 height 5
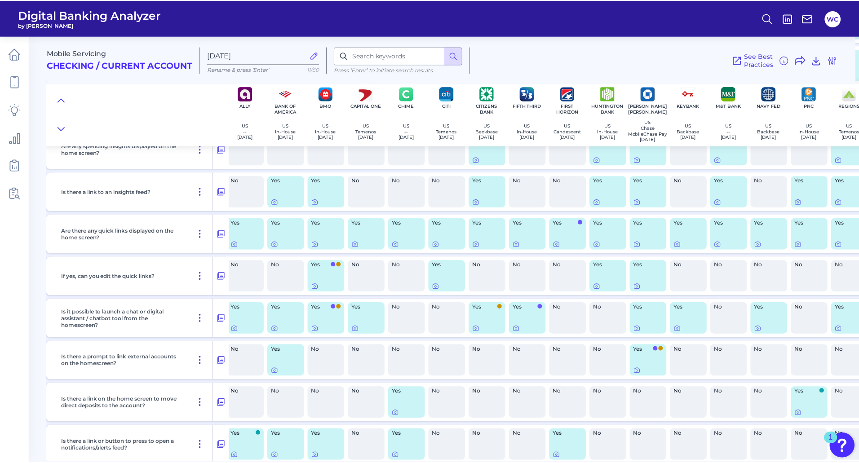
scroll to position [270, 0]
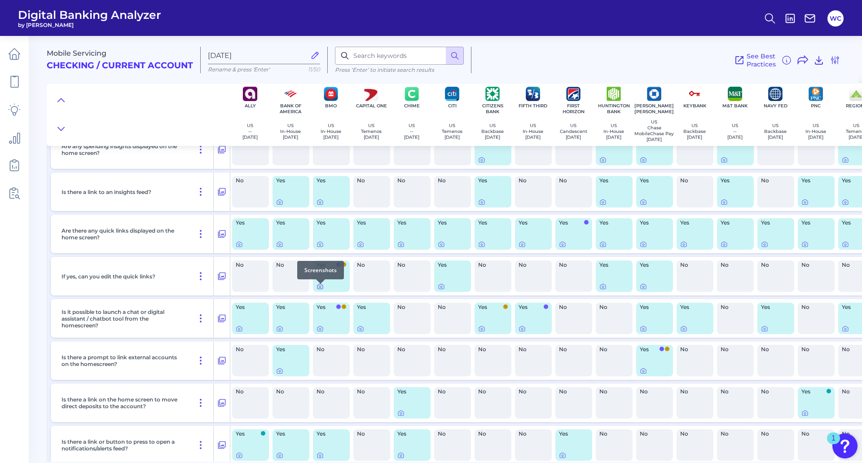
click at [320, 288] on icon at bounding box center [320, 287] width 2 height 2
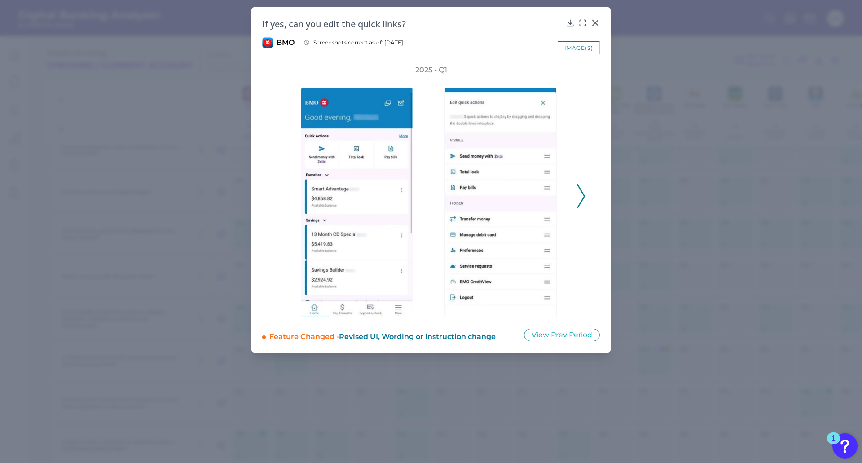
click at [582, 195] on icon at bounding box center [581, 196] width 8 height 24
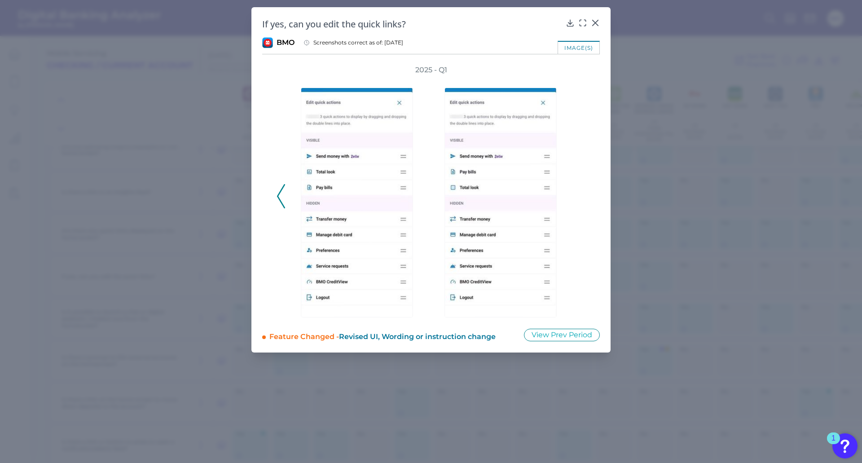
click at [582, 195] on div "2025 - Q1" at bounding box center [431, 191] width 309 height 252
click at [581, 48] on div "image(s)" at bounding box center [579, 47] width 42 height 13
click at [596, 20] on icon at bounding box center [595, 22] width 9 height 9
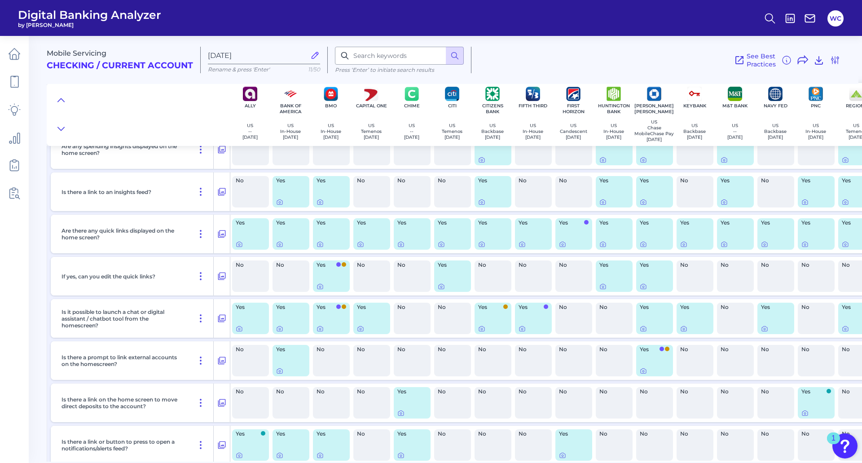
click at [624, 61] on div "See Best Practices Filters Clear all filters Experience Reset Mobile Servicing …" at bounding box center [656, 60] width 369 height 27
click at [838, 19] on button "WC" at bounding box center [836, 18] width 16 height 16
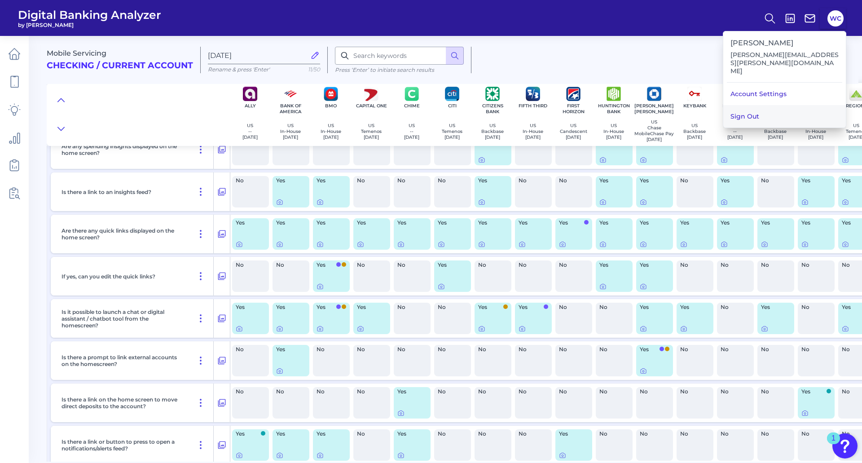
click at [765, 105] on button "Sign Out" at bounding box center [785, 116] width 123 height 22
